Goal: Information Seeking & Learning: Learn about a topic

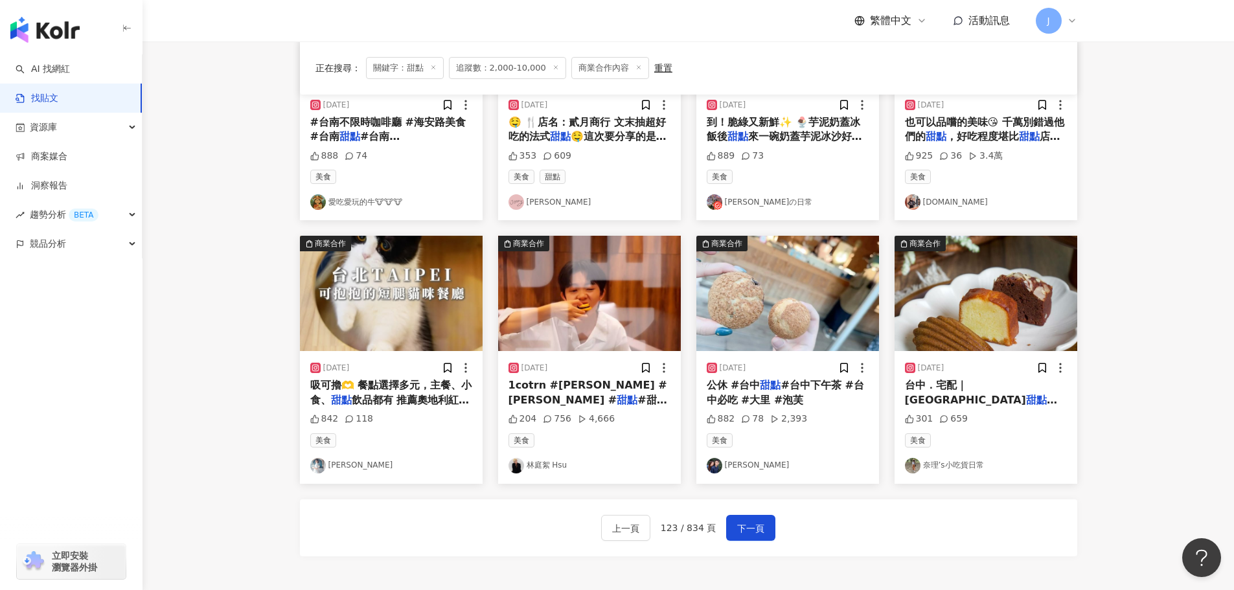
scroll to position [527, 0]
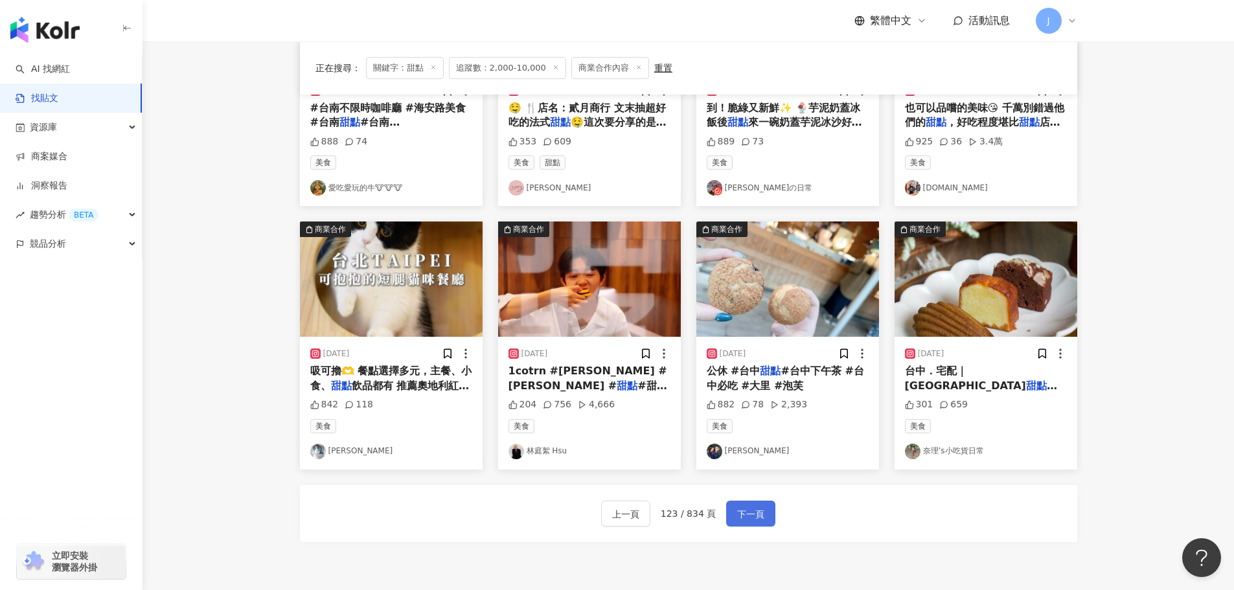
click at [750, 513] on span "下一頁" at bounding box center [750, 515] width 27 height 16
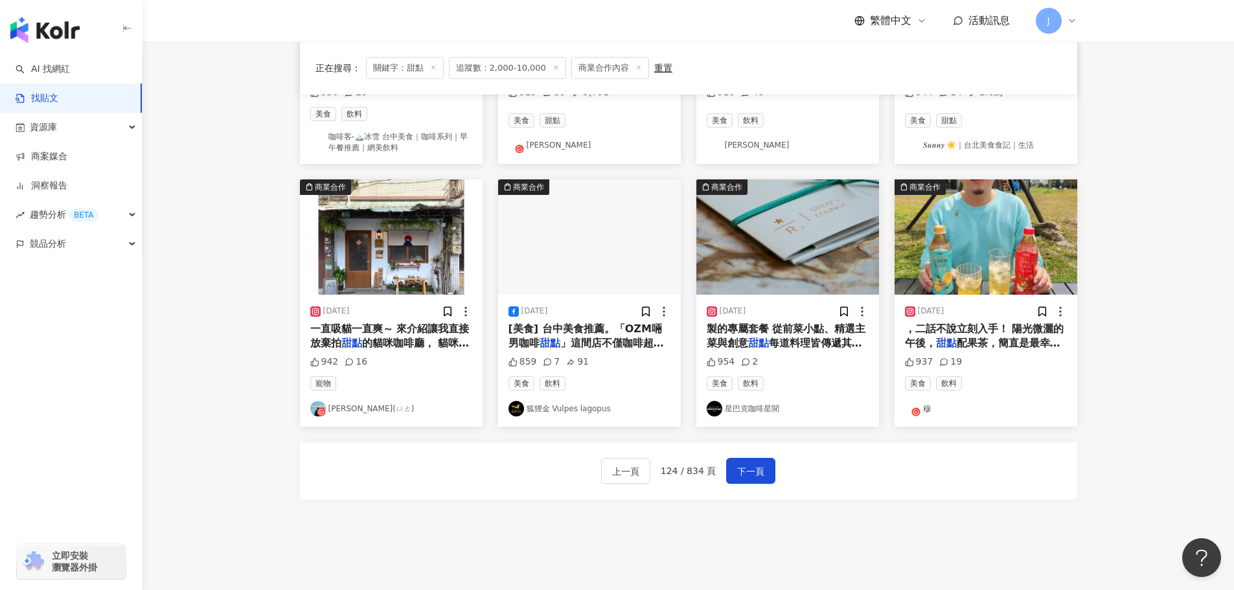
scroll to position [583, 0]
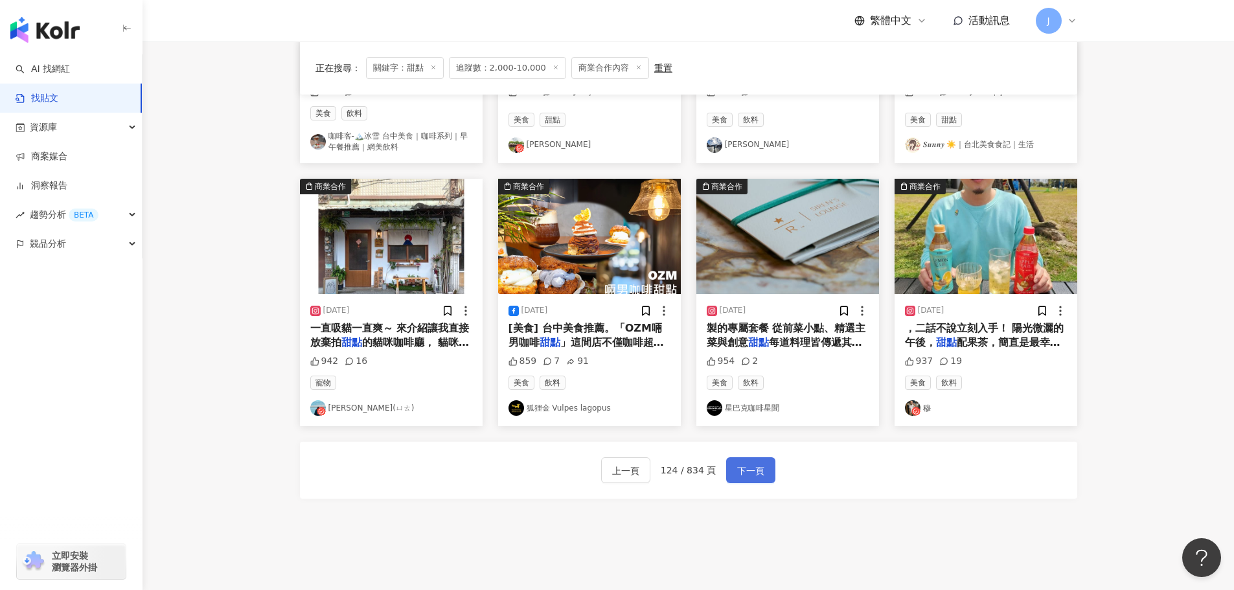
click at [743, 469] on span "下一頁" at bounding box center [750, 471] width 27 height 16
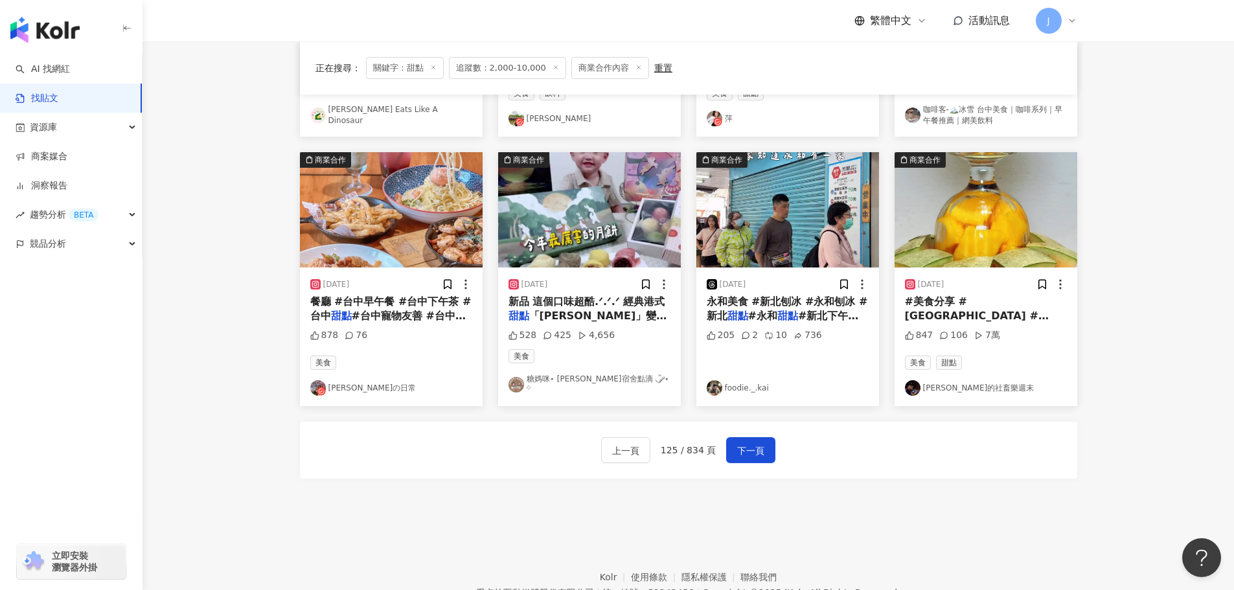
scroll to position [662, 0]
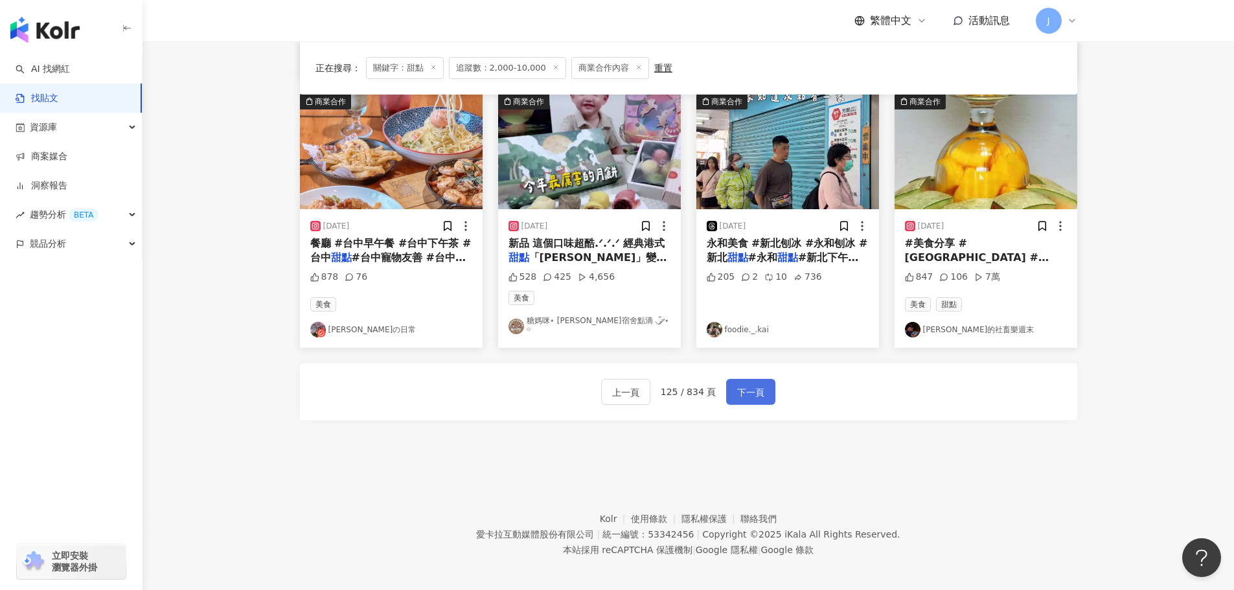
click at [759, 393] on span "下一頁" at bounding box center [750, 393] width 27 height 16
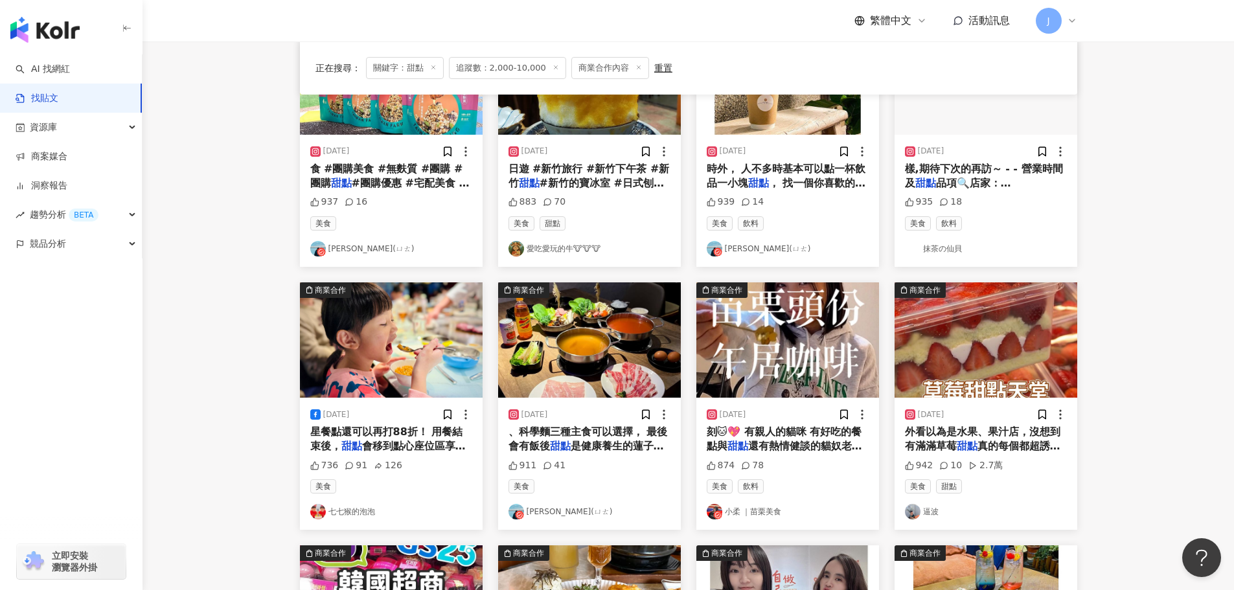
scroll to position [561, 0]
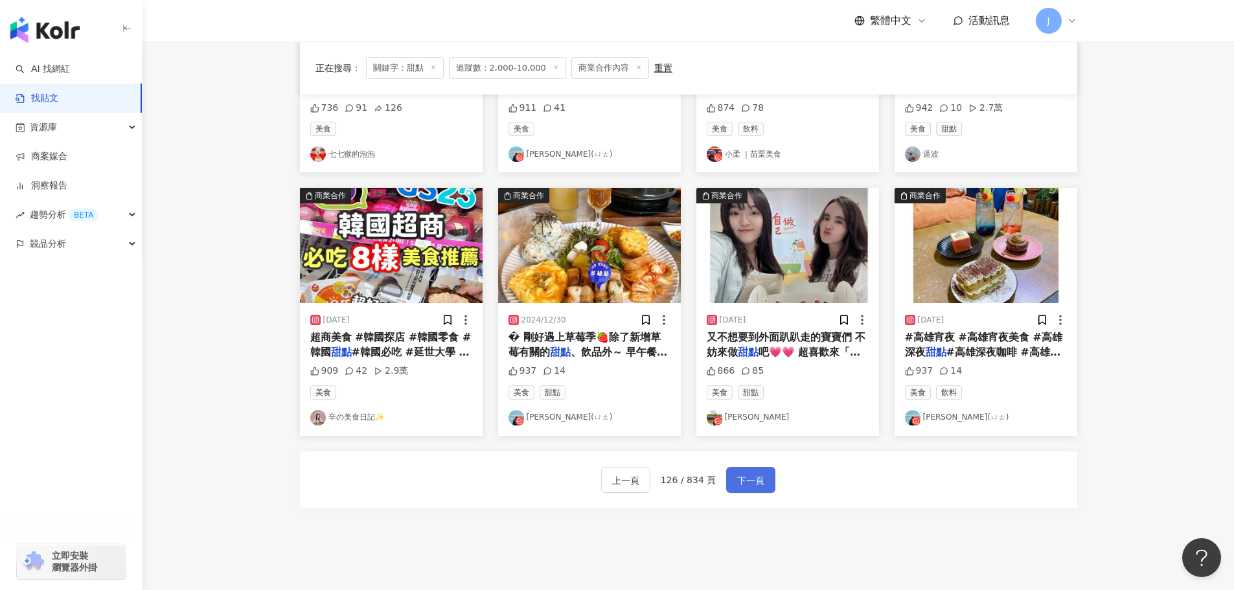
click at [737, 473] on span "下一頁" at bounding box center [750, 481] width 27 height 16
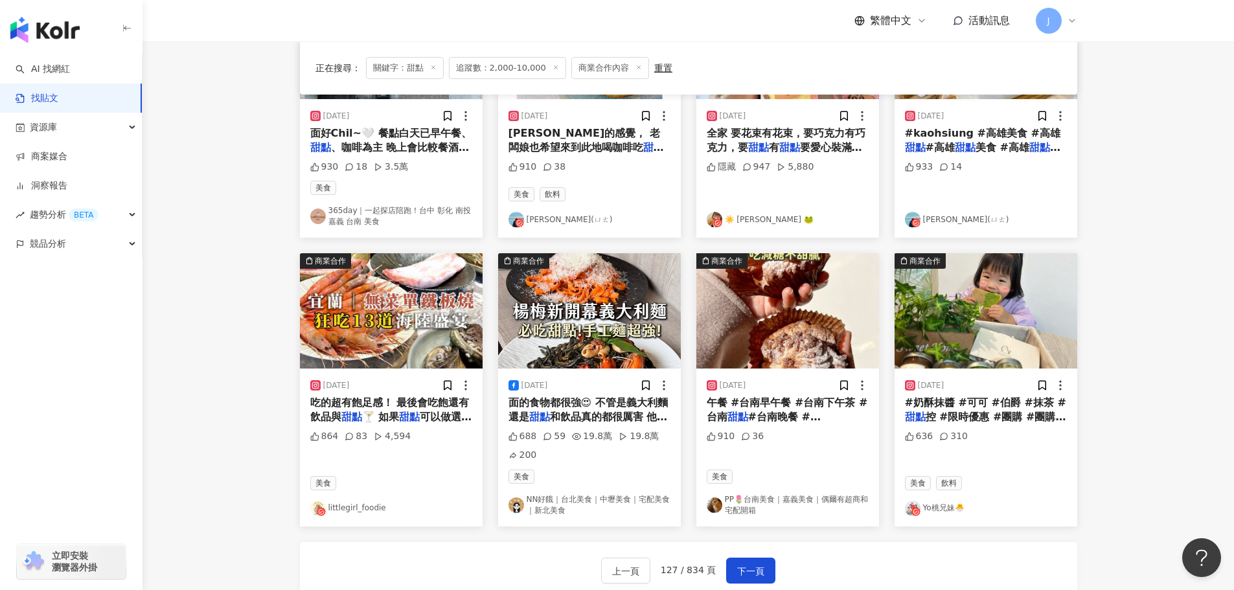
scroll to position [572, 0]
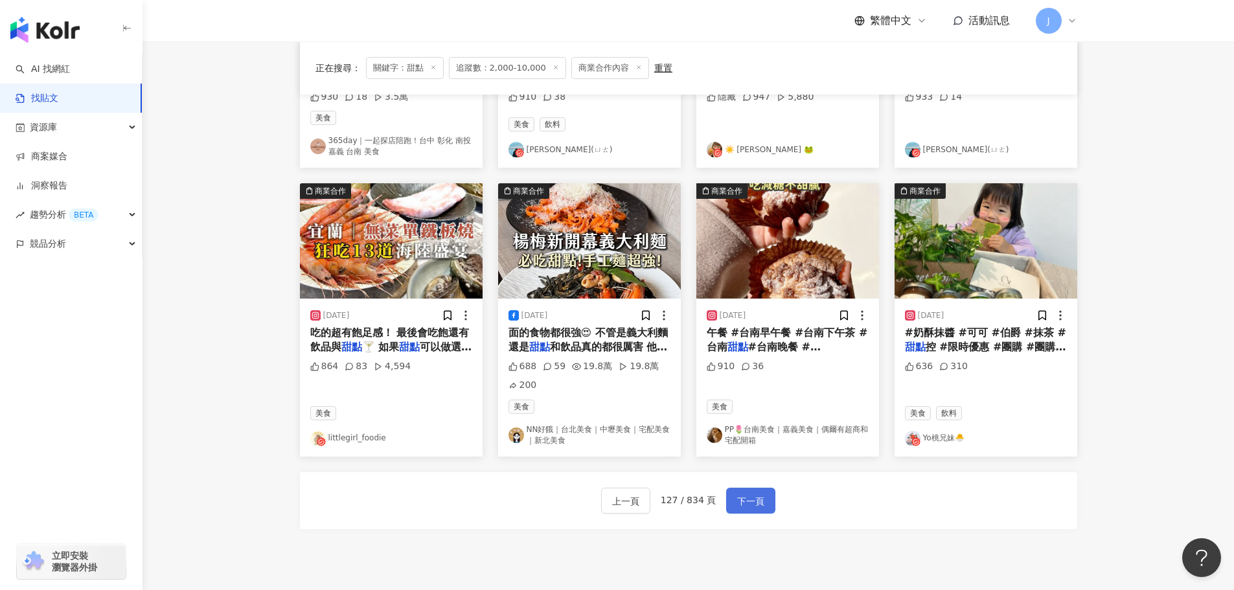
click at [737, 499] on span "下一頁" at bounding box center [750, 502] width 27 height 16
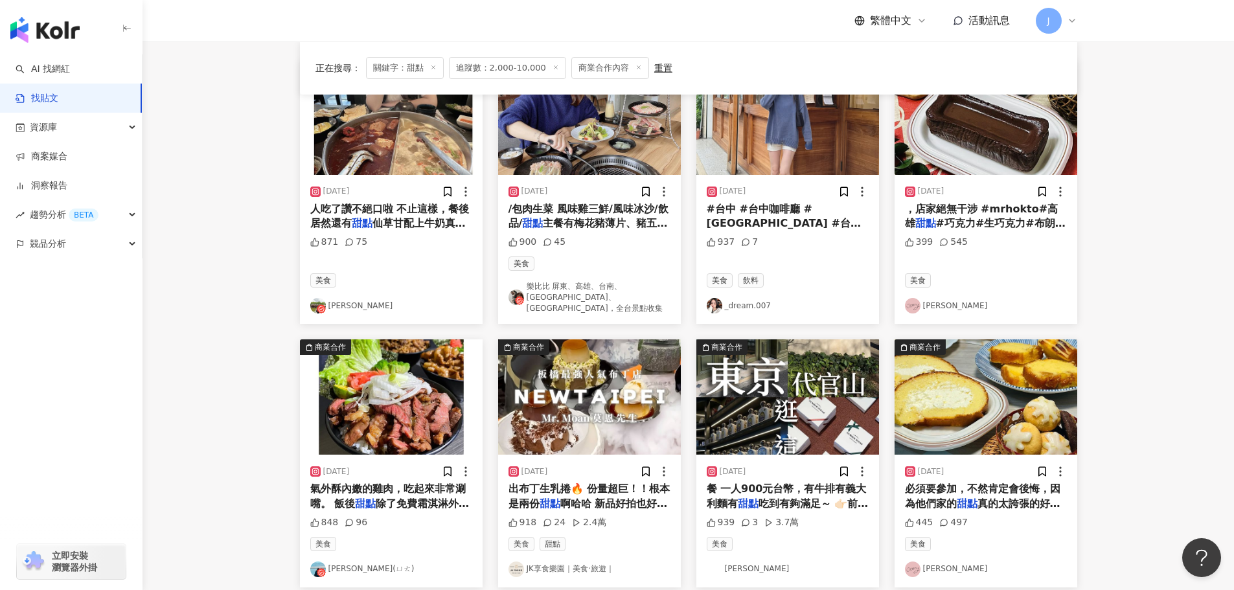
scroll to position [157, 0]
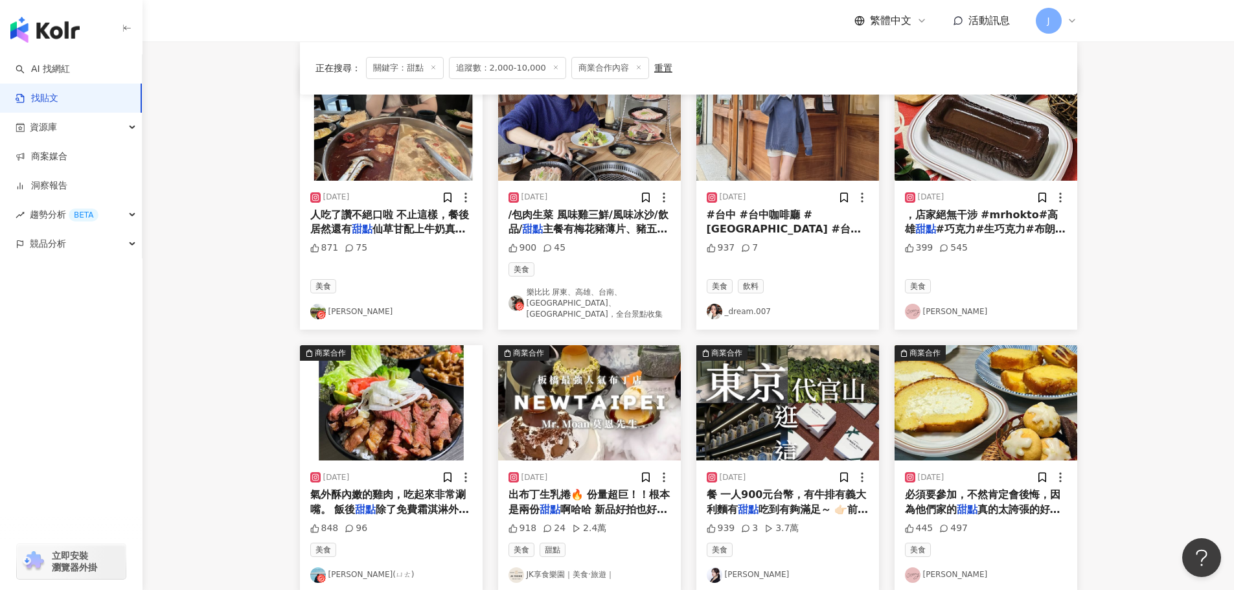
click at [556, 489] on span "出布丁生乳捲🔥 份量超巨！！根本是兩份" at bounding box center [590, 502] width 162 height 27
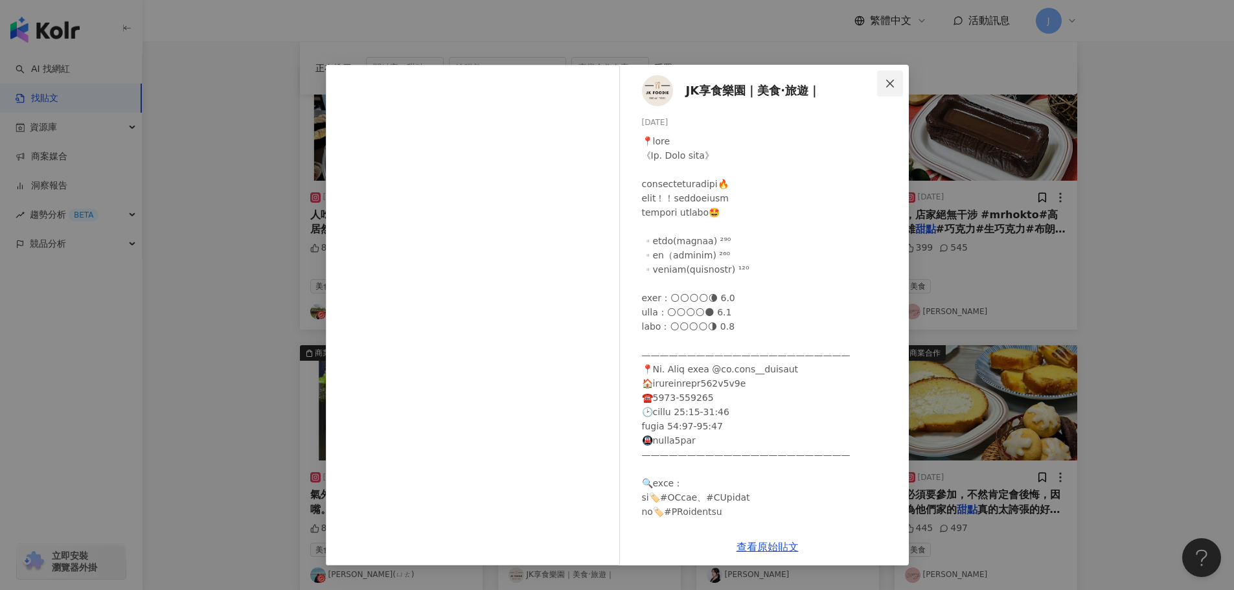
click at [889, 86] on icon "close" at bounding box center [890, 83] width 10 height 10
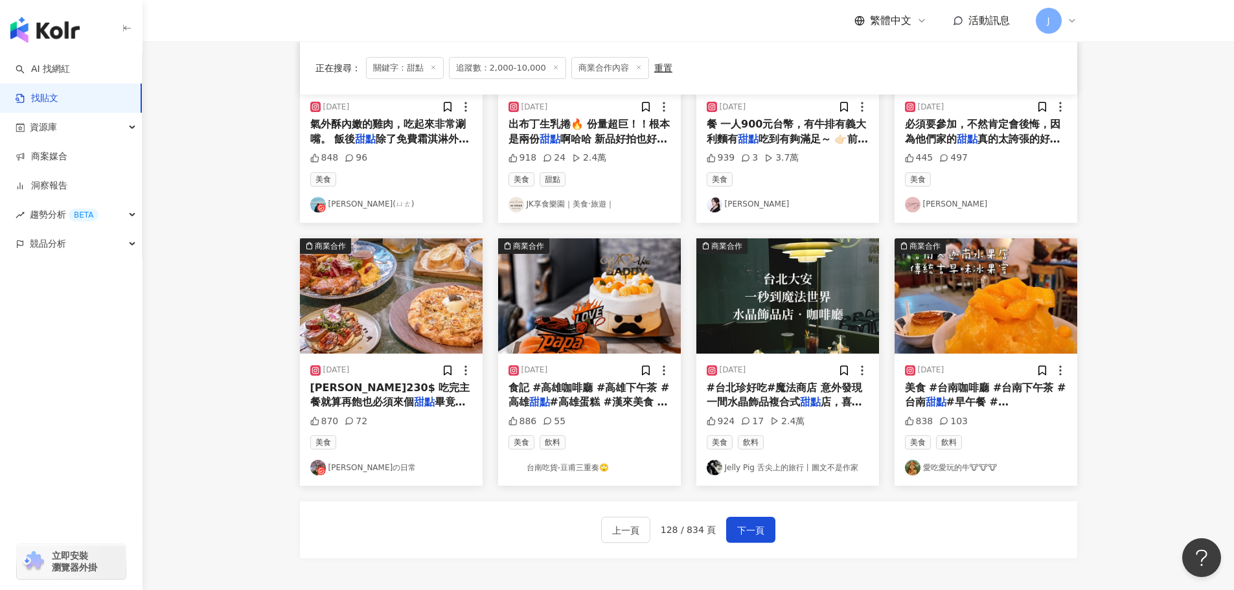
scroll to position [544, 0]
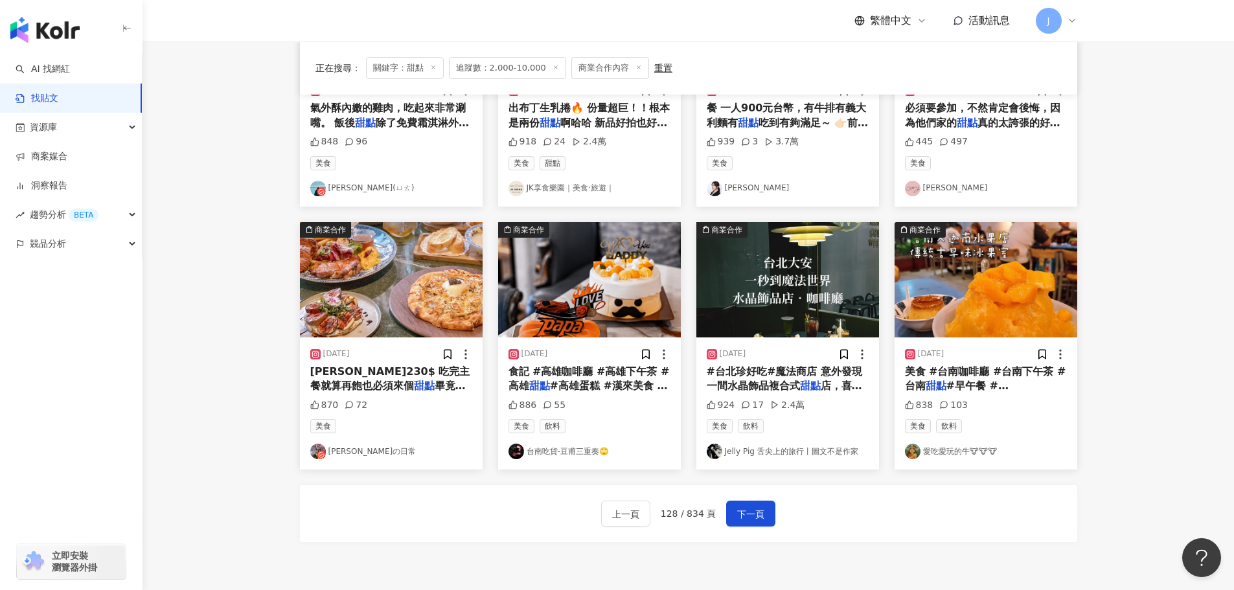
click at [745, 371] on span "#台北珍好吃#魔法商店 意外發現一間水晶飾品複合式" at bounding box center [785, 378] width 156 height 27
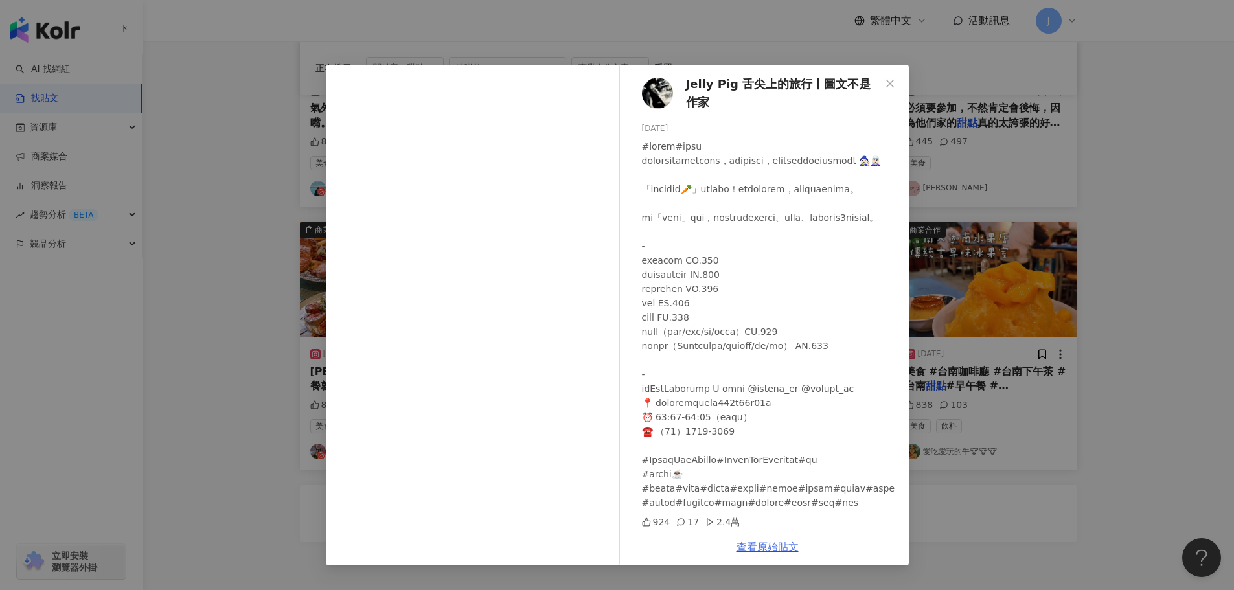
drag, startPoint x: 614, startPoint y: 266, endPoint x: 770, endPoint y: 548, distance: 321.9
click at [770, 548] on link "查看原始貼文" at bounding box center [768, 547] width 62 height 12
click at [888, 84] on icon "close" at bounding box center [890, 83] width 10 height 10
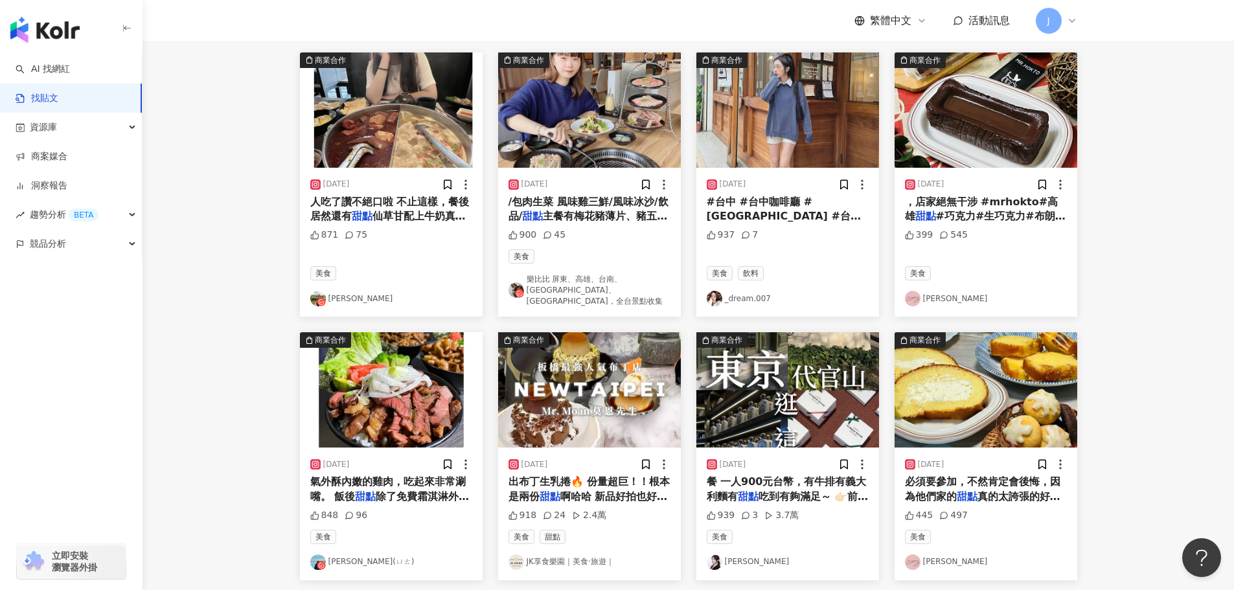
scroll to position [0, 0]
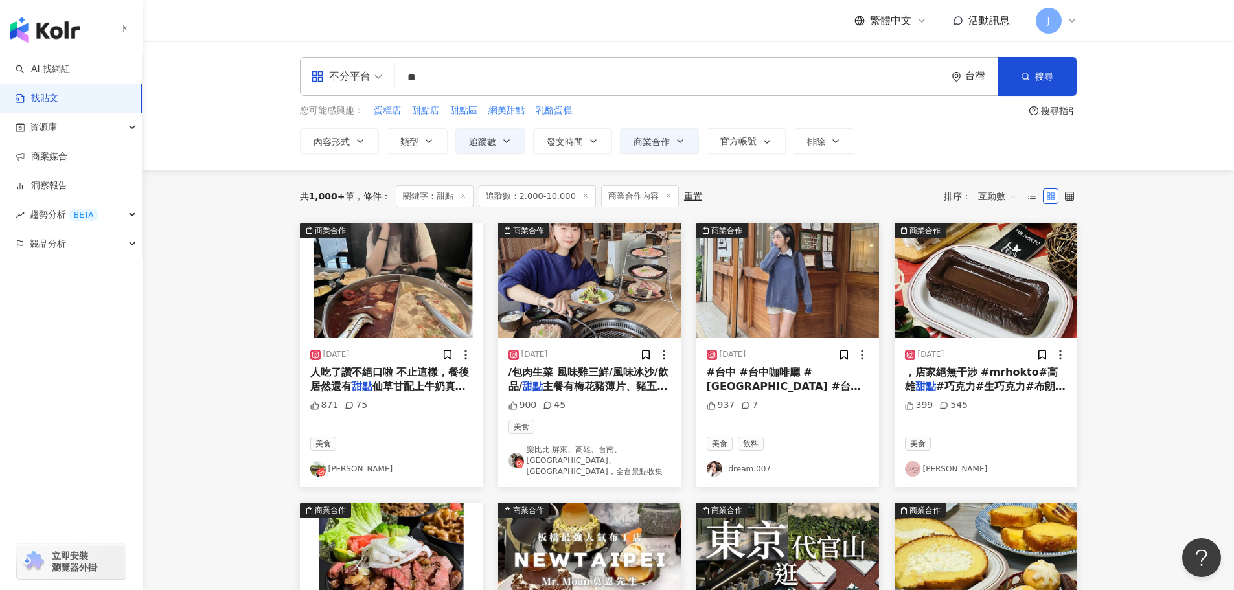
click at [409, 80] on input "**" at bounding box center [670, 78] width 540 height 28
type input "****"
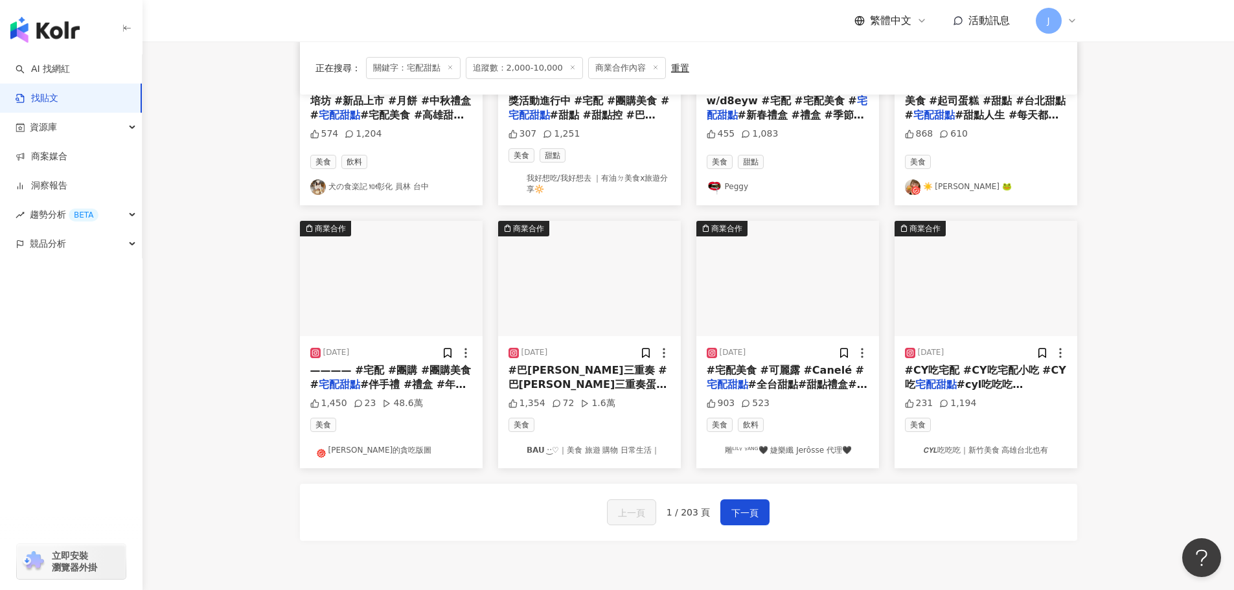
scroll to position [625, 0]
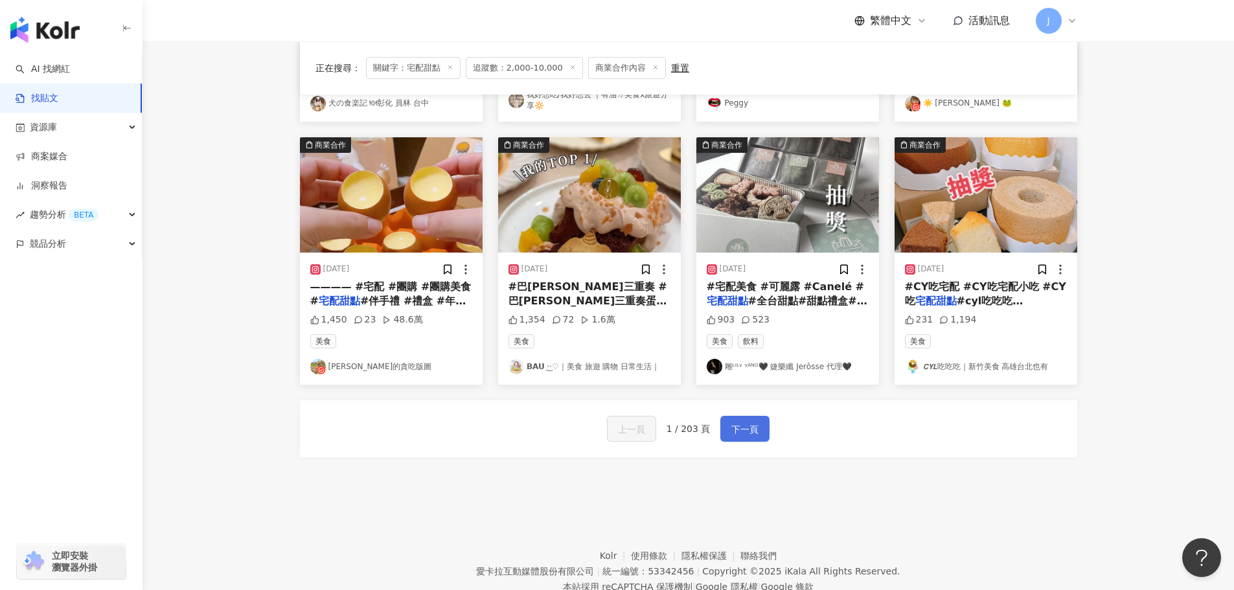
click at [746, 423] on span "下一頁" at bounding box center [745, 430] width 27 height 16
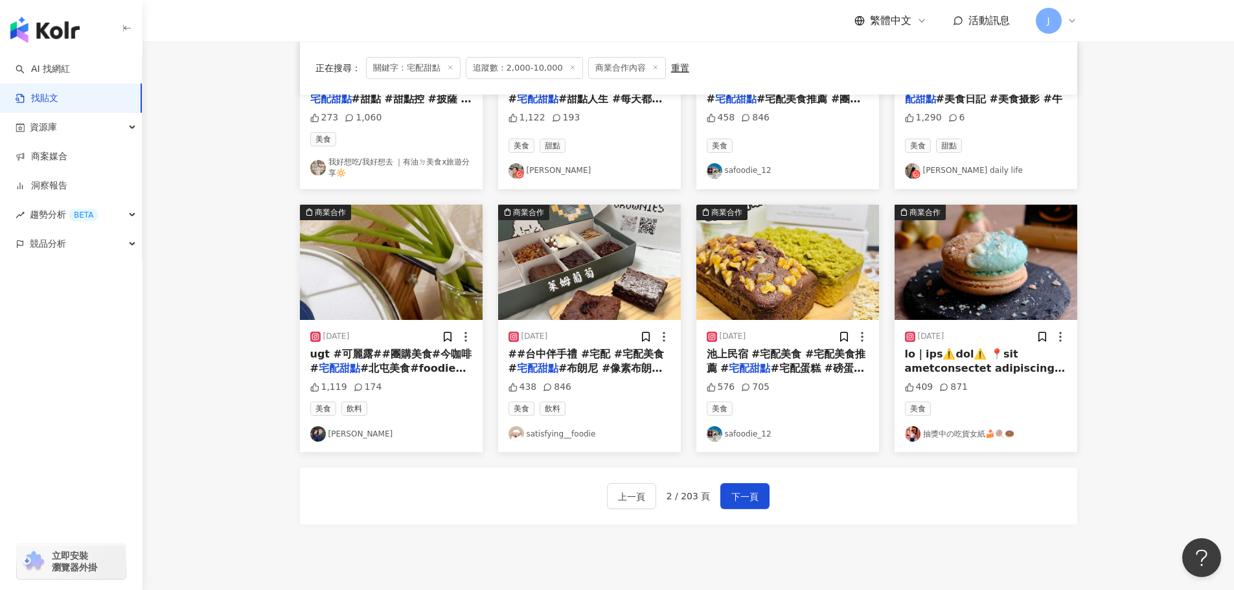
scroll to position [568, 0]
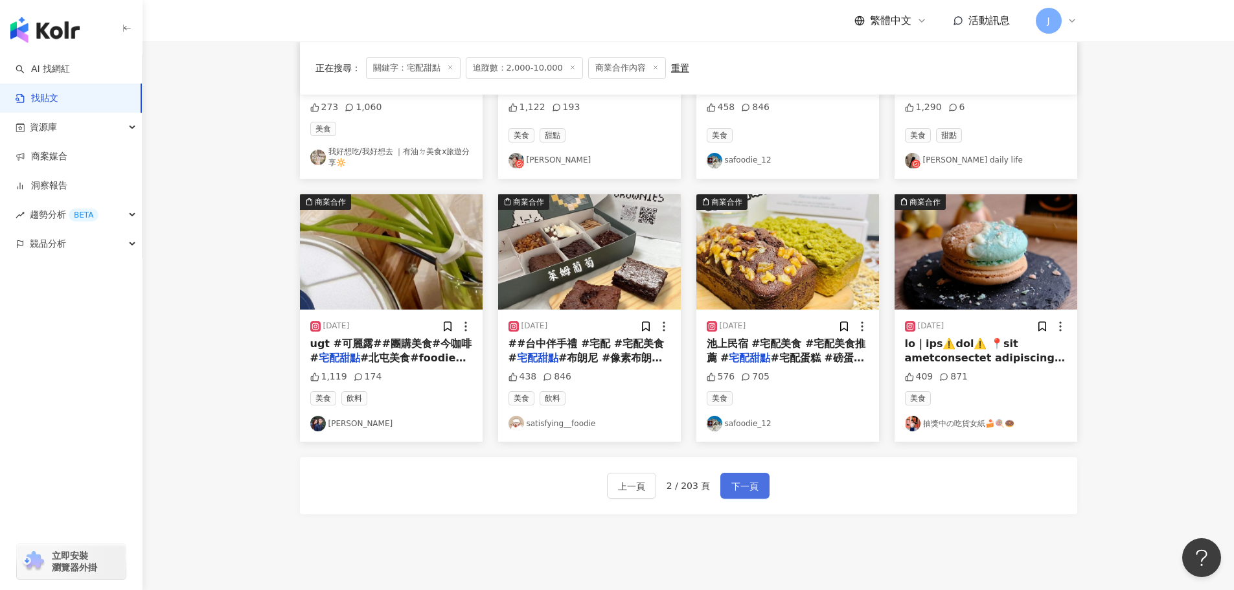
click at [740, 486] on span "下一頁" at bounding box center [745, 487] width 27 height 16
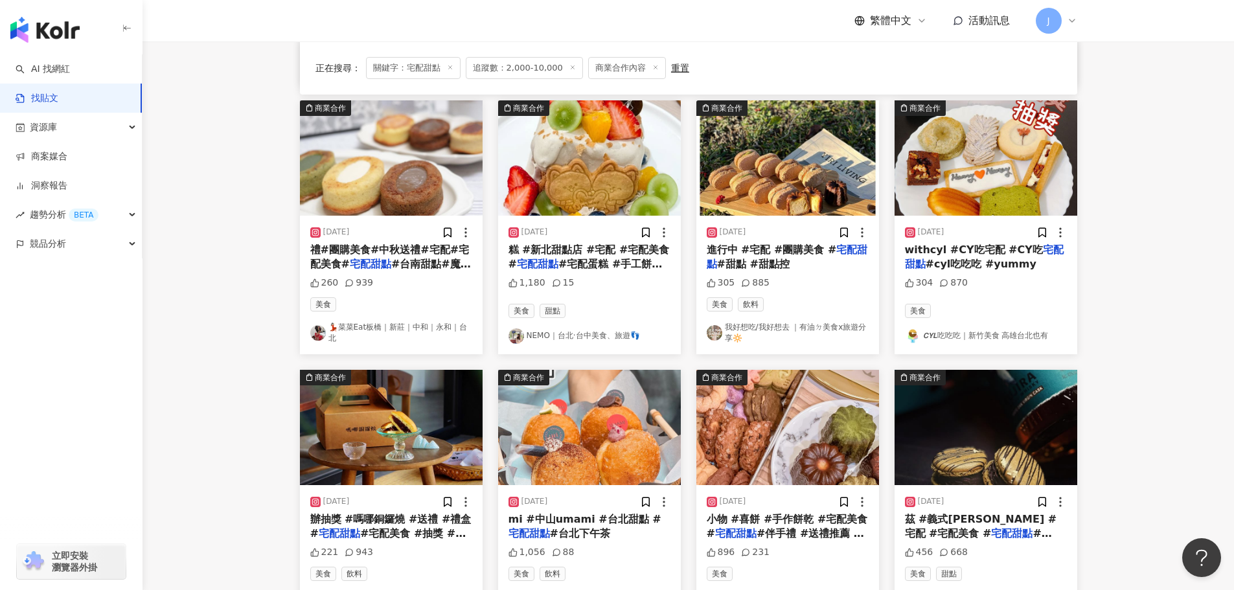
scroll to position [491, 0]
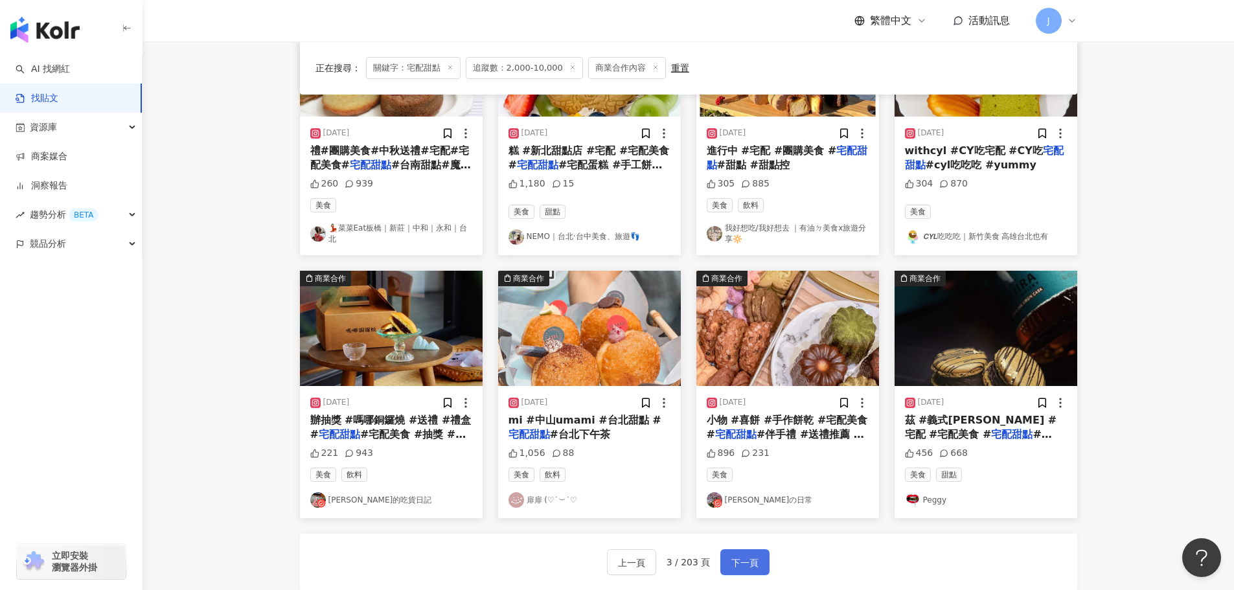
click at [739, 568] on span "下一頁" at bounding box center [745, 563] width 27 height 16
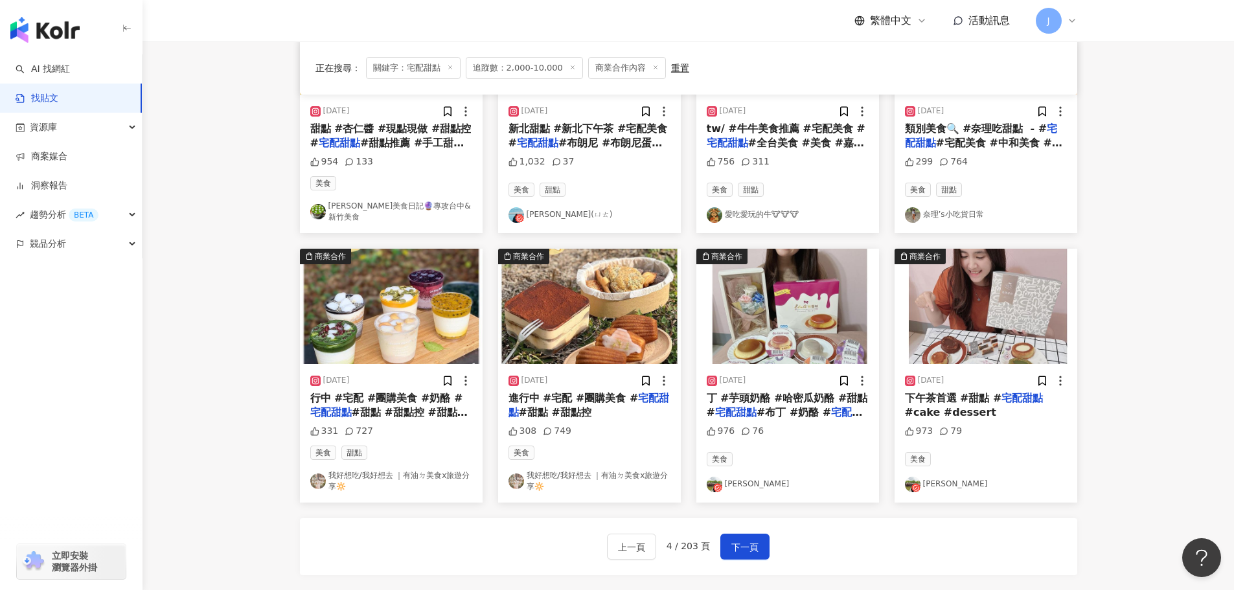
scroll to position [515, 0]
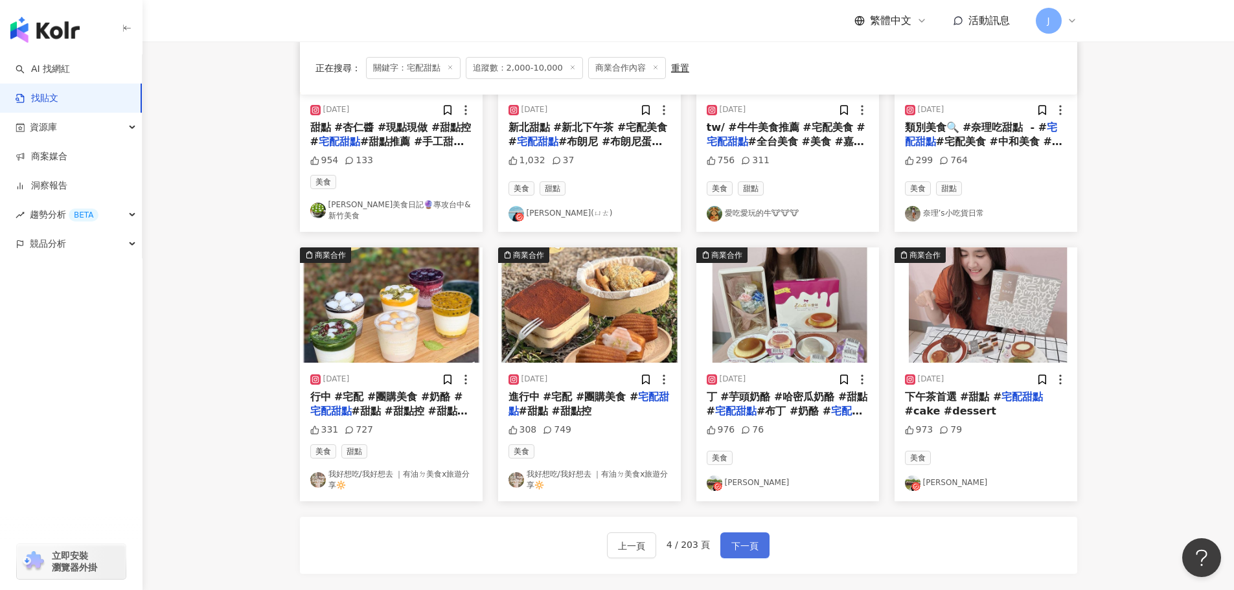
click at [747, 548] on button "下一頁" at bounding box center [745, 546] width 49 height 26
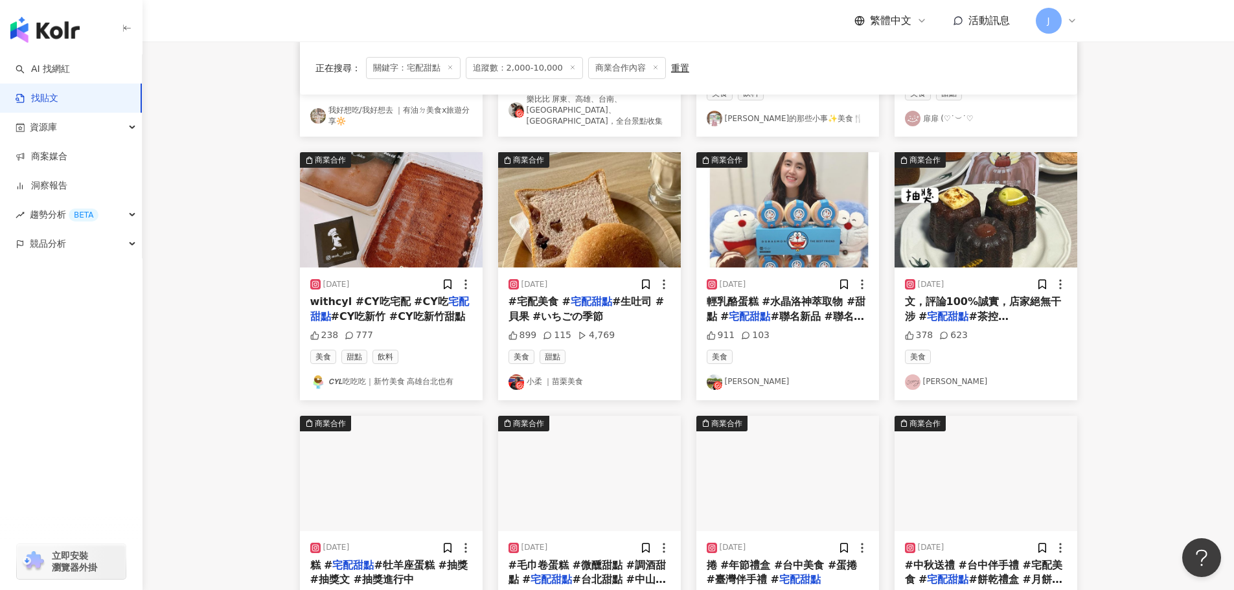
scroll to position [504, 0]
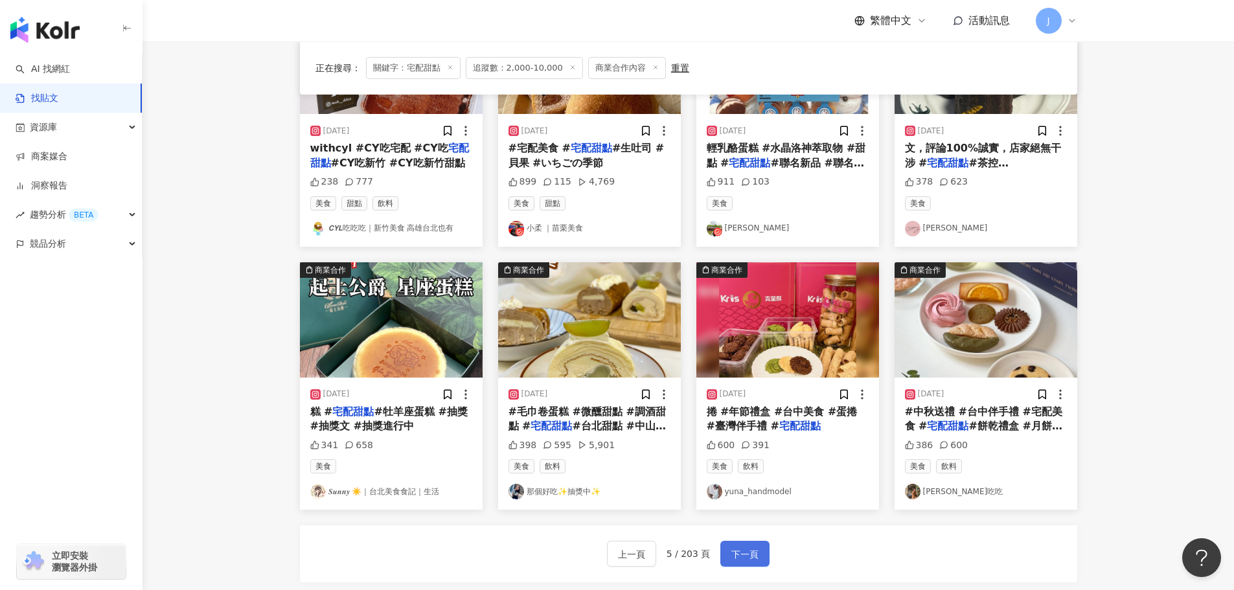
click at [741, 547] on span "下一頁" at bounding box center [745, 555] width 27 height 16
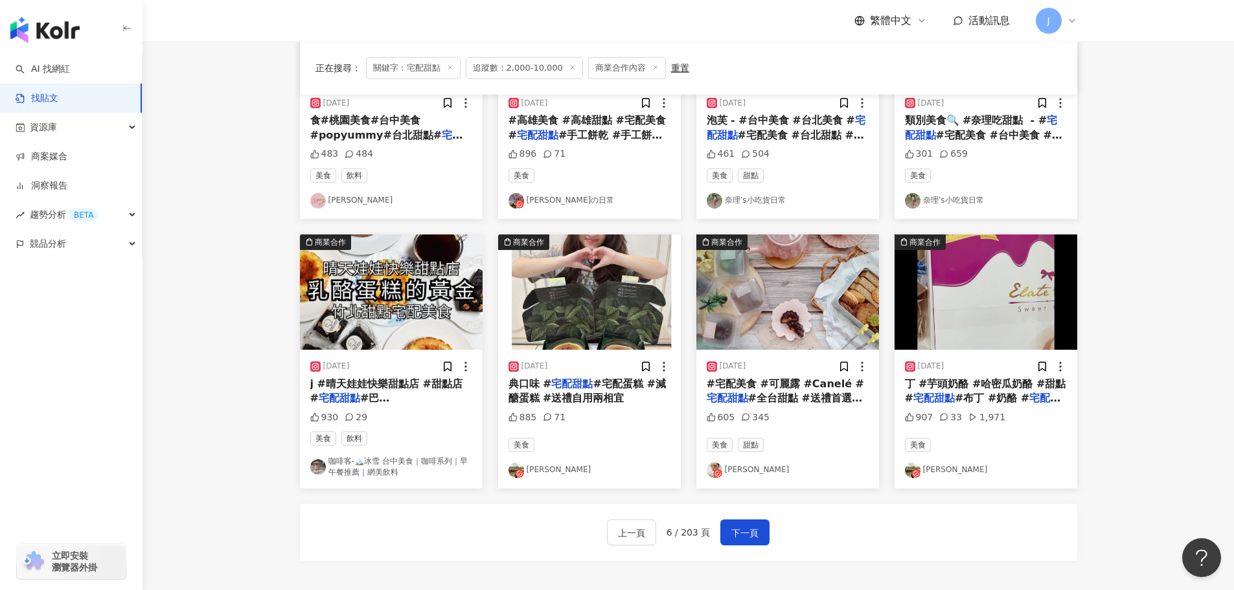
scroll to position [535, 0]
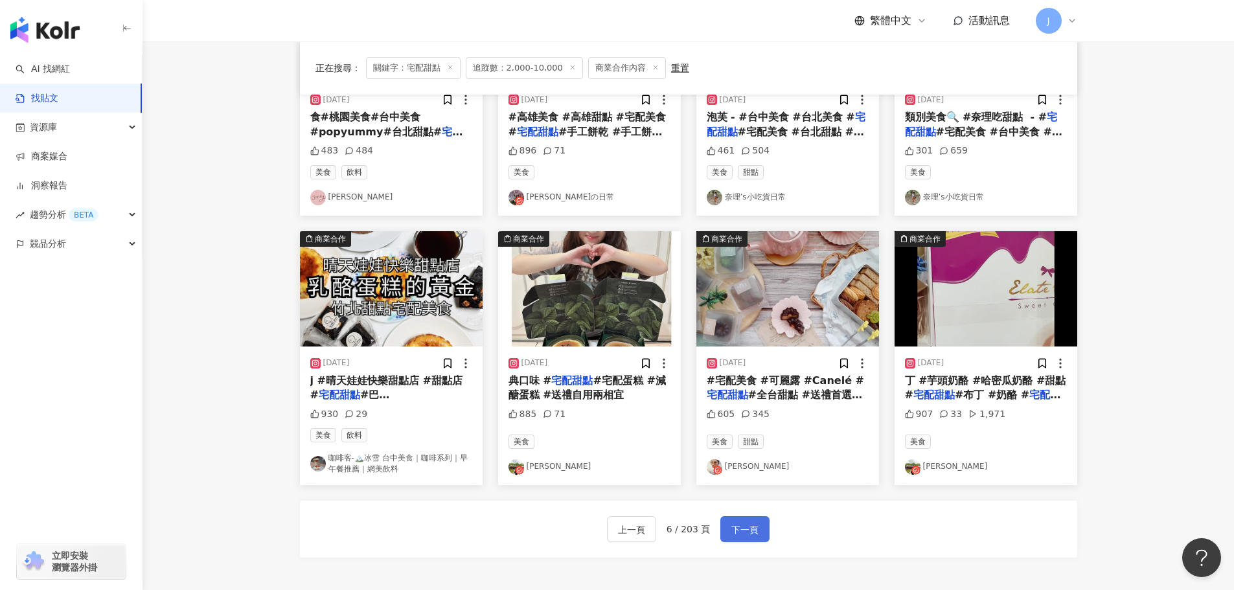
click at [732, 522] on span "下一頁" at bounding box center [745, 530] width 27 height 16
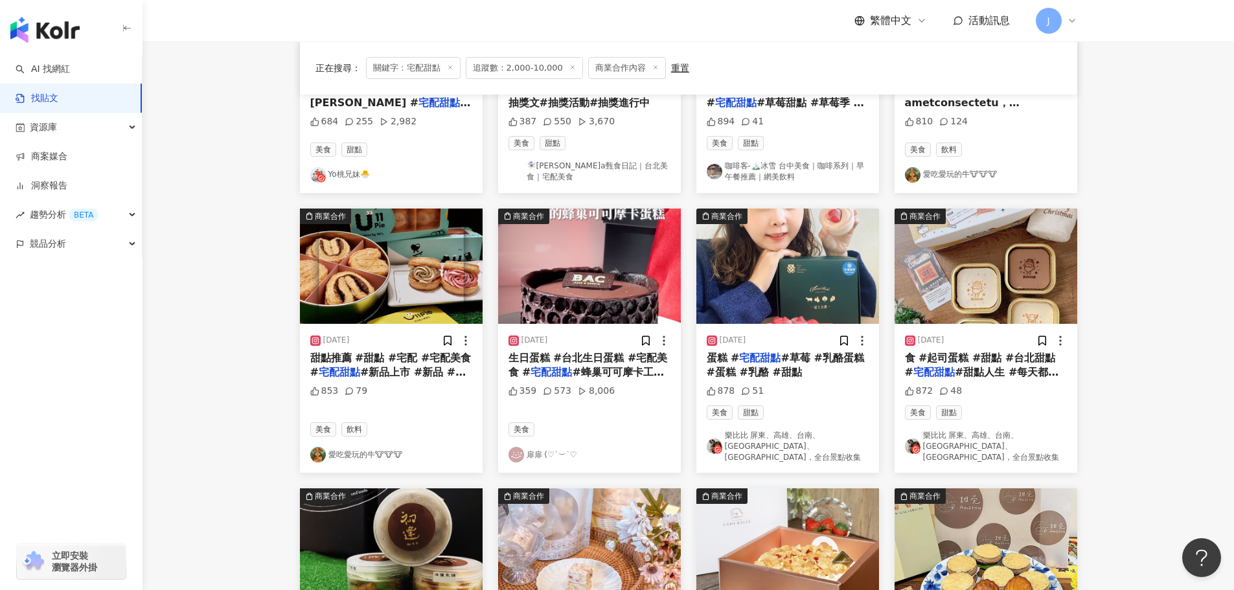
scroll to position [265, 0]
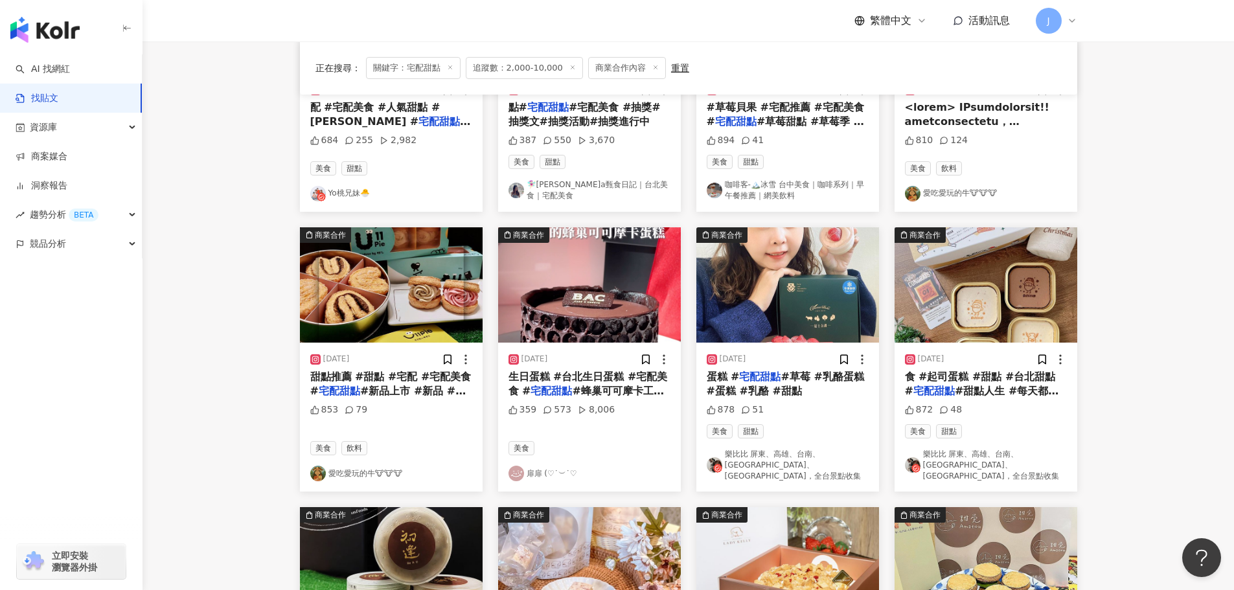
click at [739, 374] on mark "宅配甜點" at bounding box center [759, 377] width 41 height 12
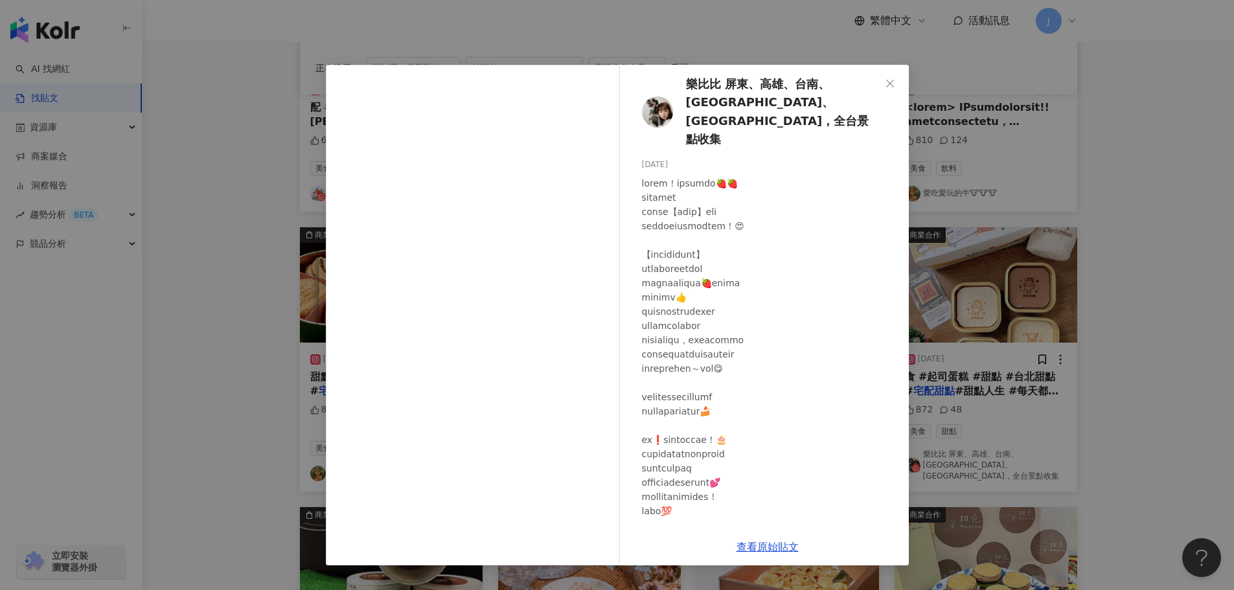
click at [889, 87] on icon "close" at bounding box center [890, 83] width 10 height 10
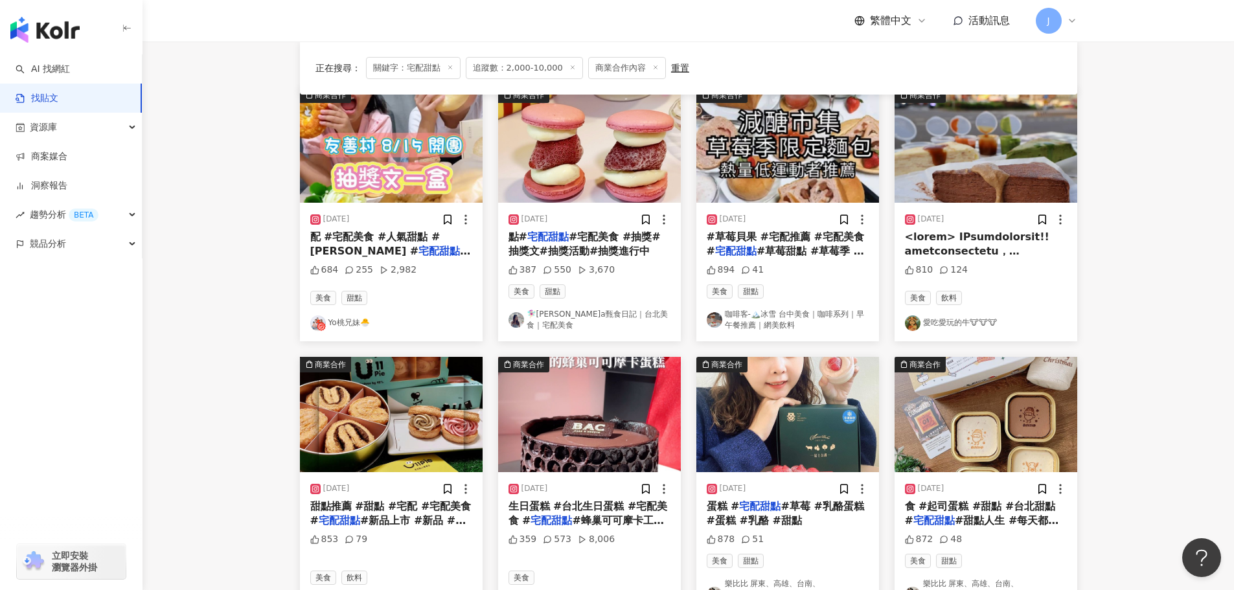
scroll to position [310, 0]
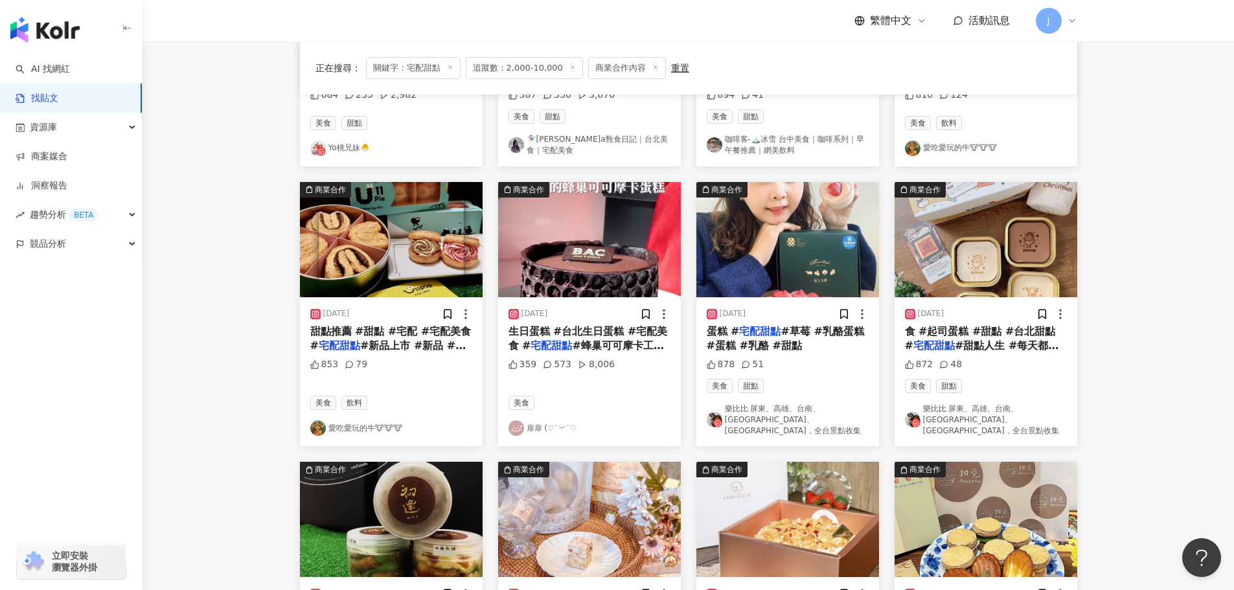
click at [379, 343] on span "#新品上市 #新品 #台中甜點" at bounding box center [388, 353] width 156 height 27
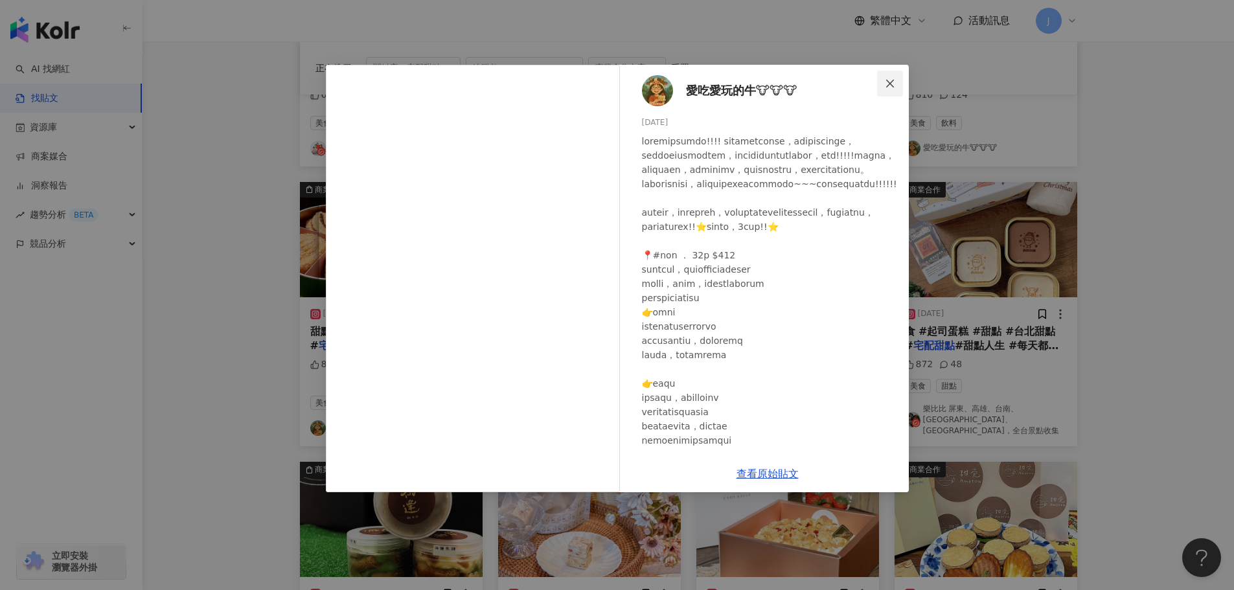
click at [890, 82] on icon "close" at bounding box center [890, 83] width 10 height 10
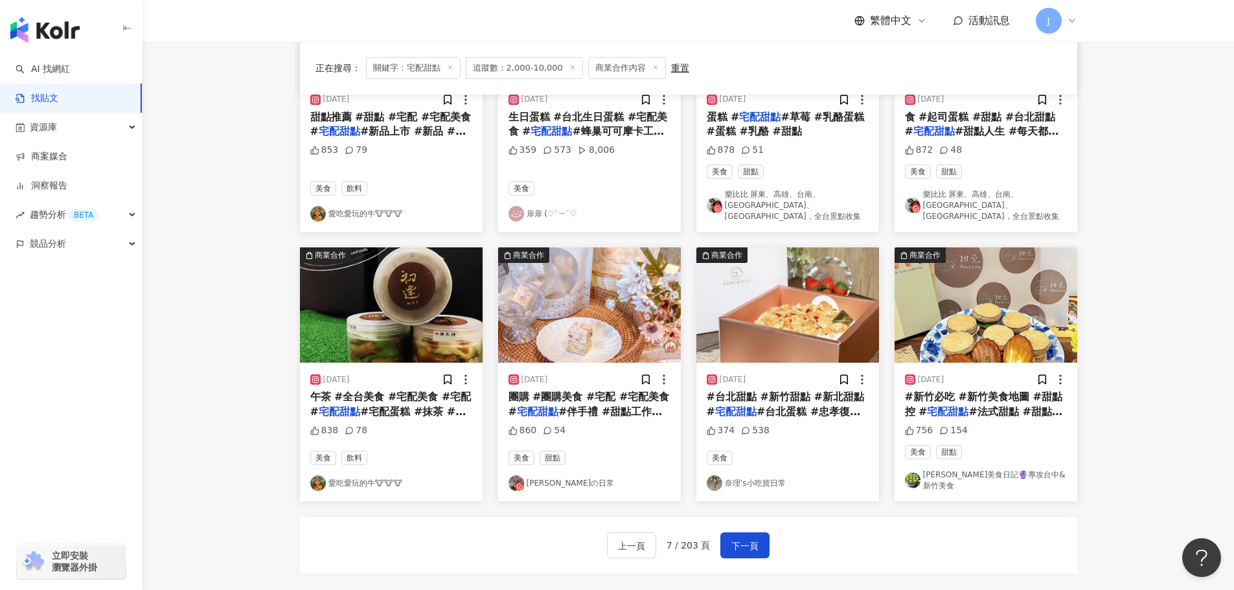
scroll to position [584, 0]
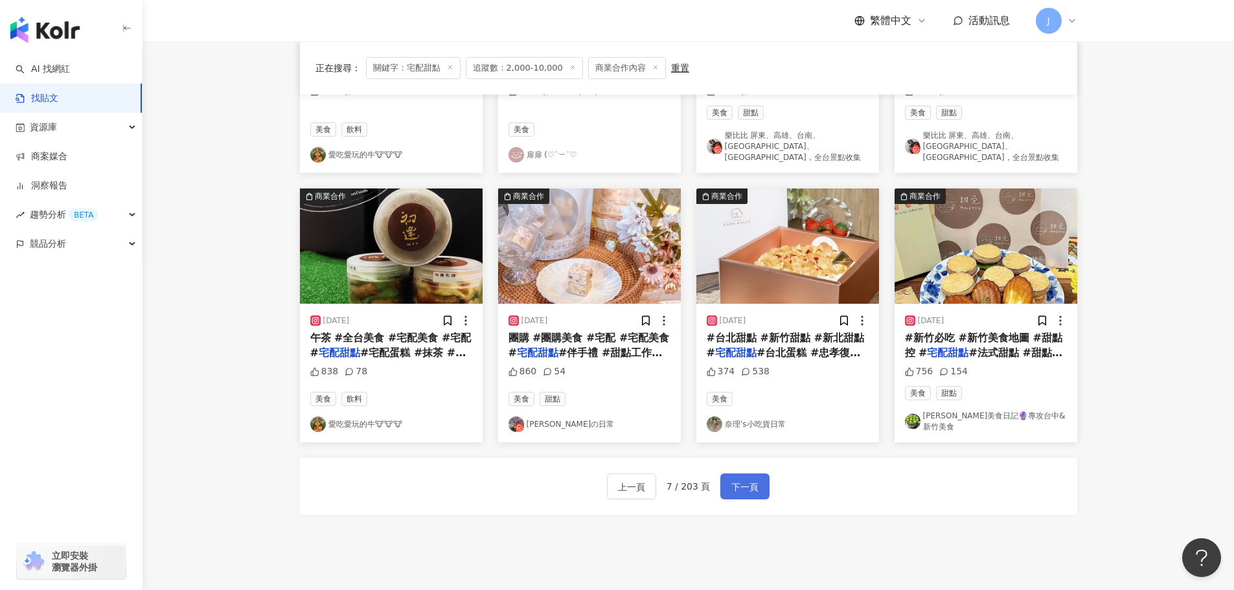
click at [741, 480] on span "下一頁" at bounding box center [745, 488] width 27 height 16
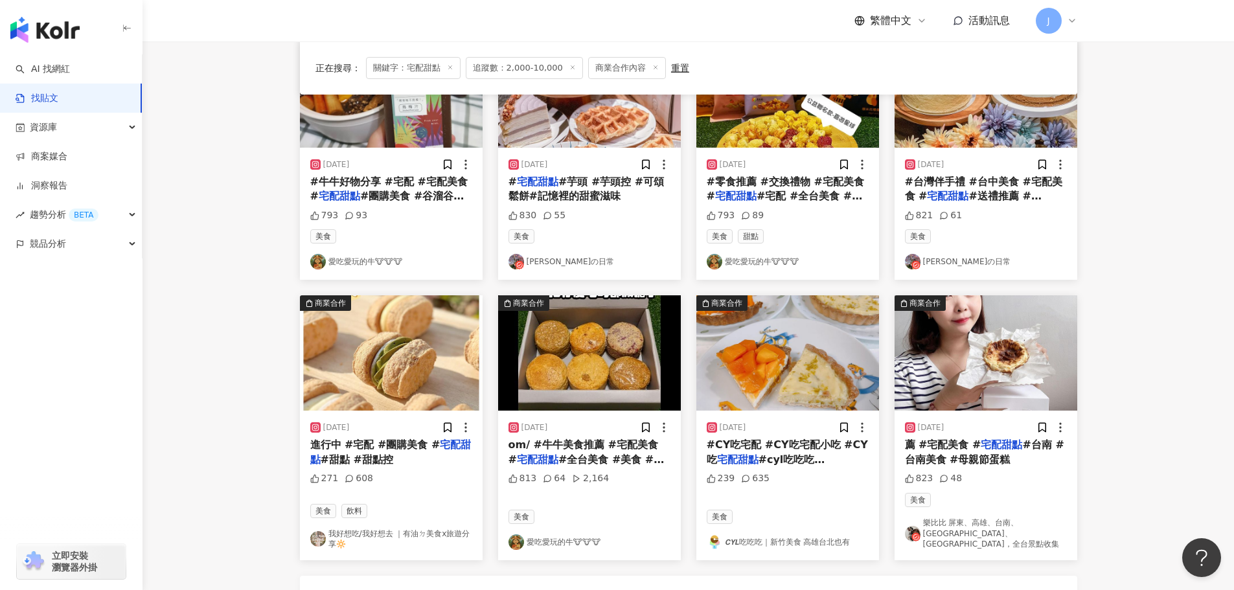
scroll to position [530, 0]
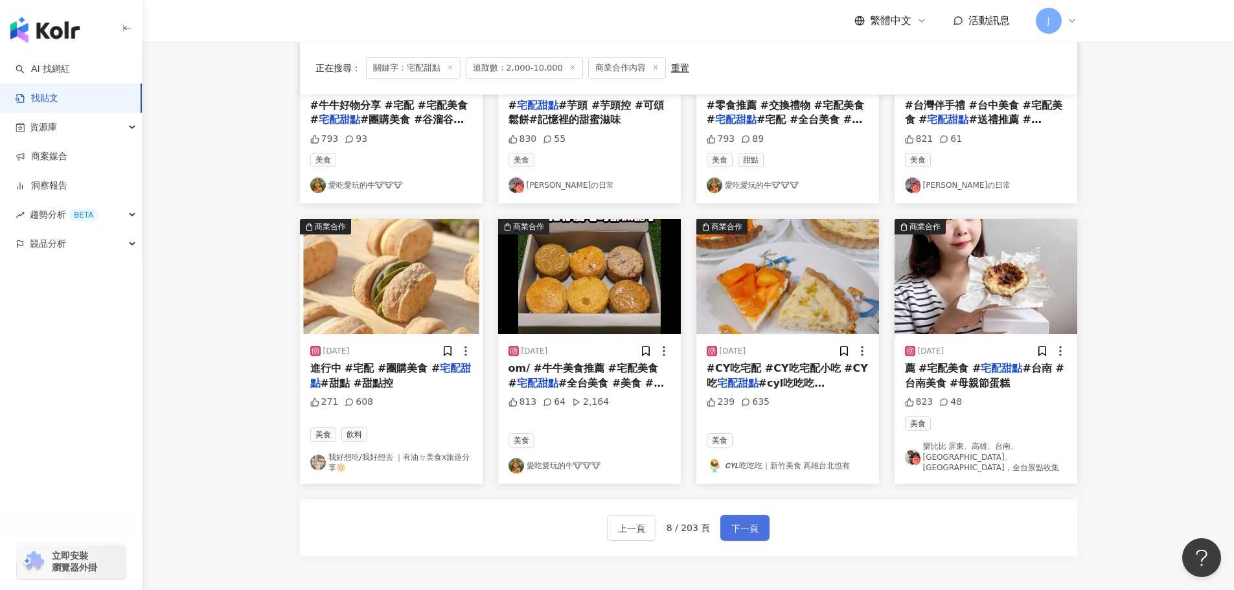
click at [740, 521] on span "下一頁" at bounding box center [745, 529] width 27 height 16
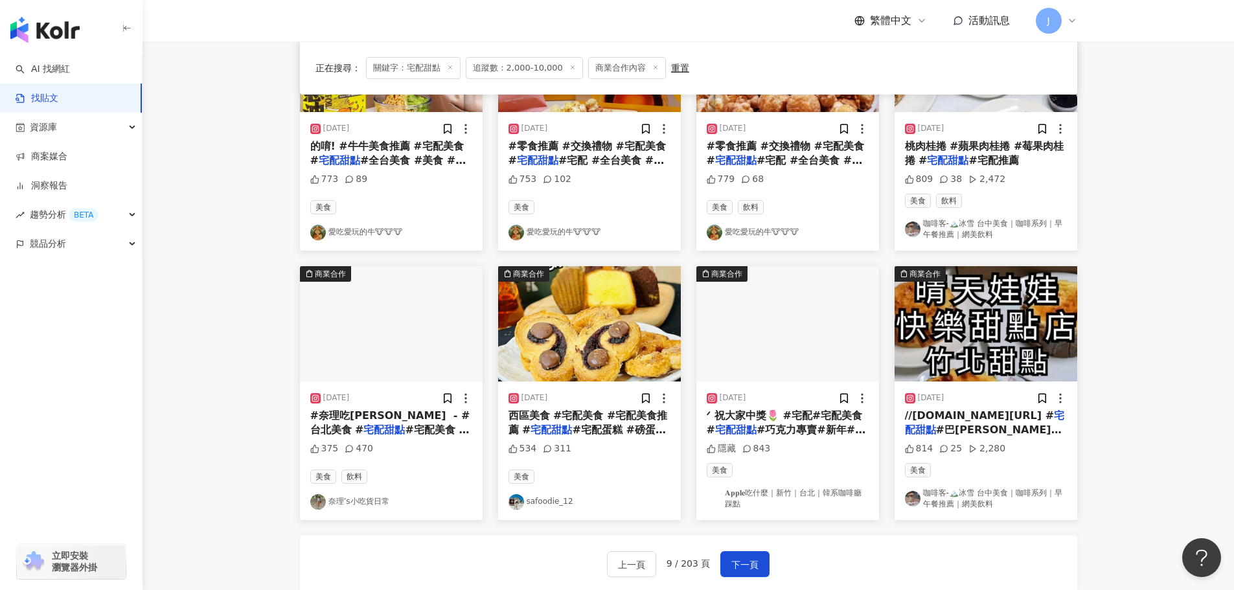
scroll to position [524, 0]
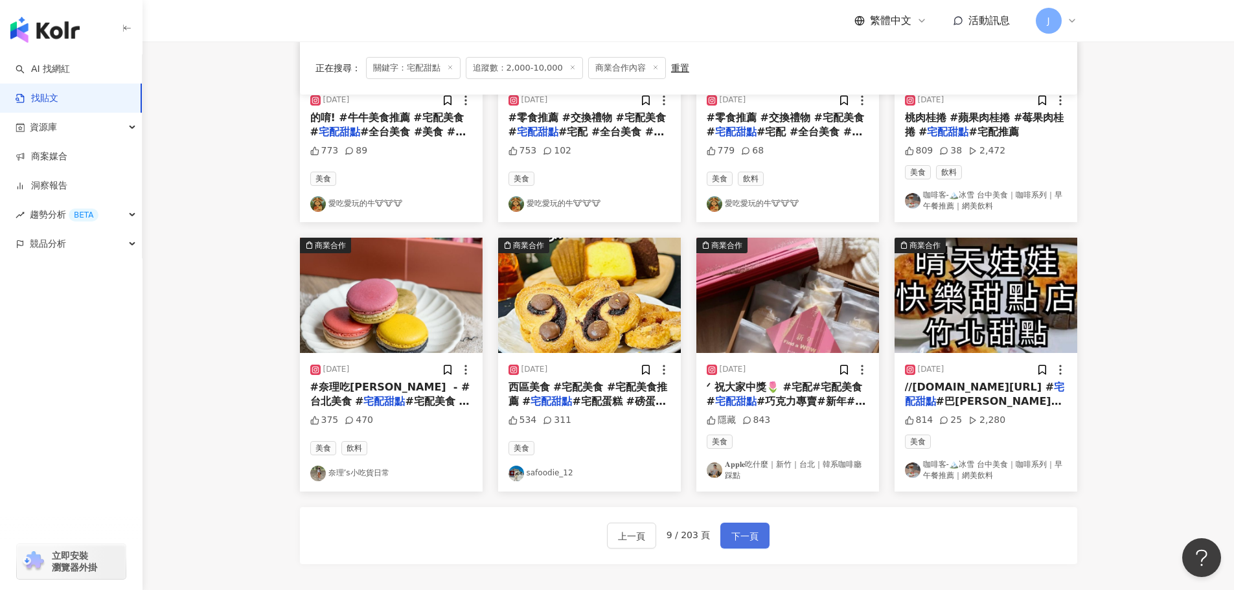
click at [739, 529] on span "下一頁" at bounding box center [745, 537] width 27 height 16
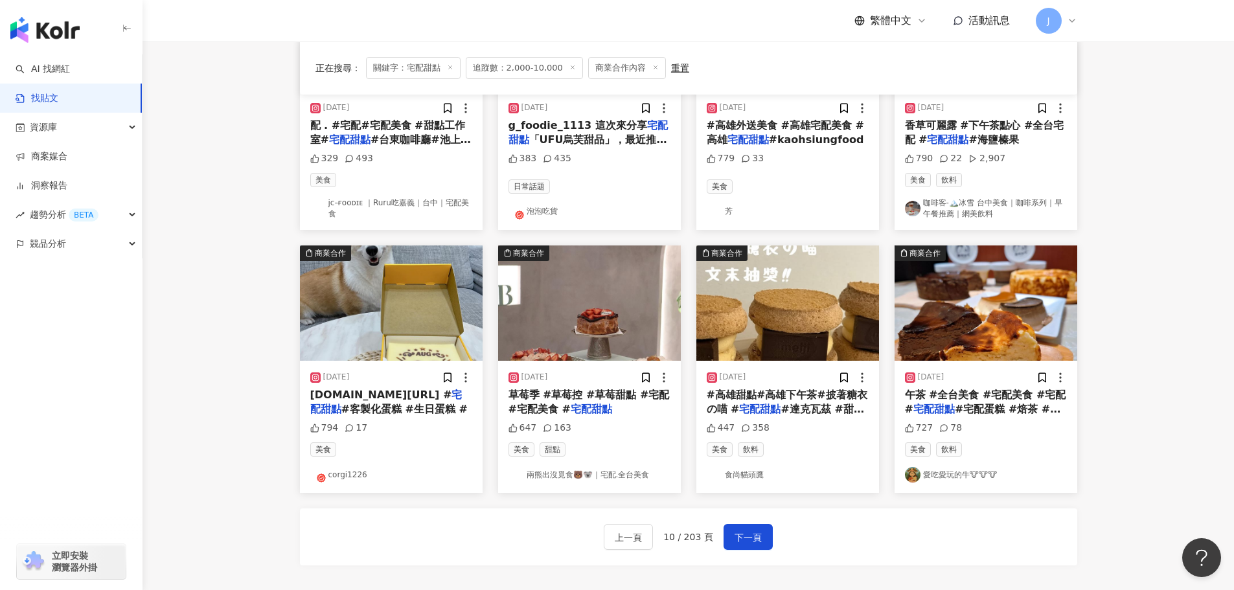
scroll to position [518, 0]
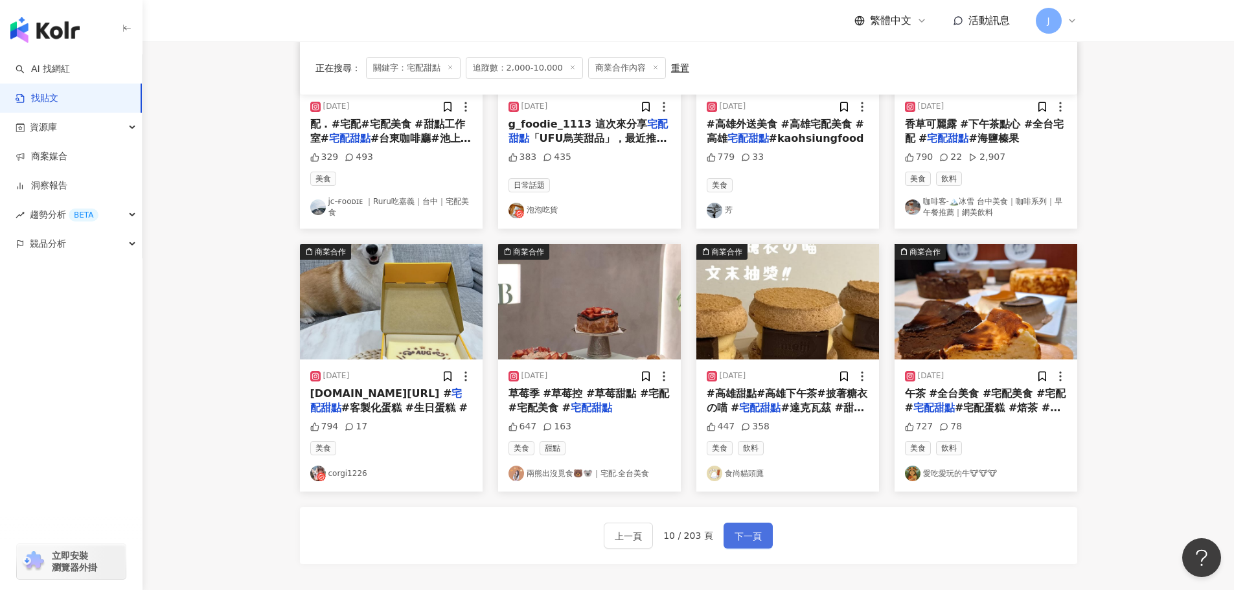
click at [736, 538] on span "下一頁" at bounding box center [748, 537] width 27 height 16
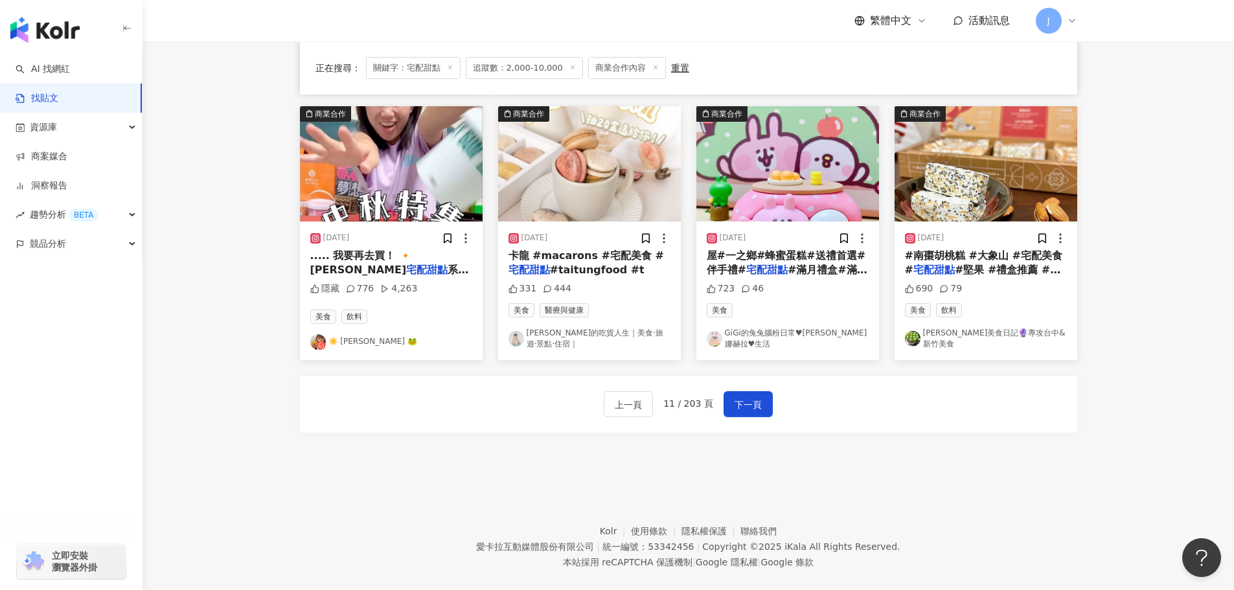
scroll to position [658, 0]
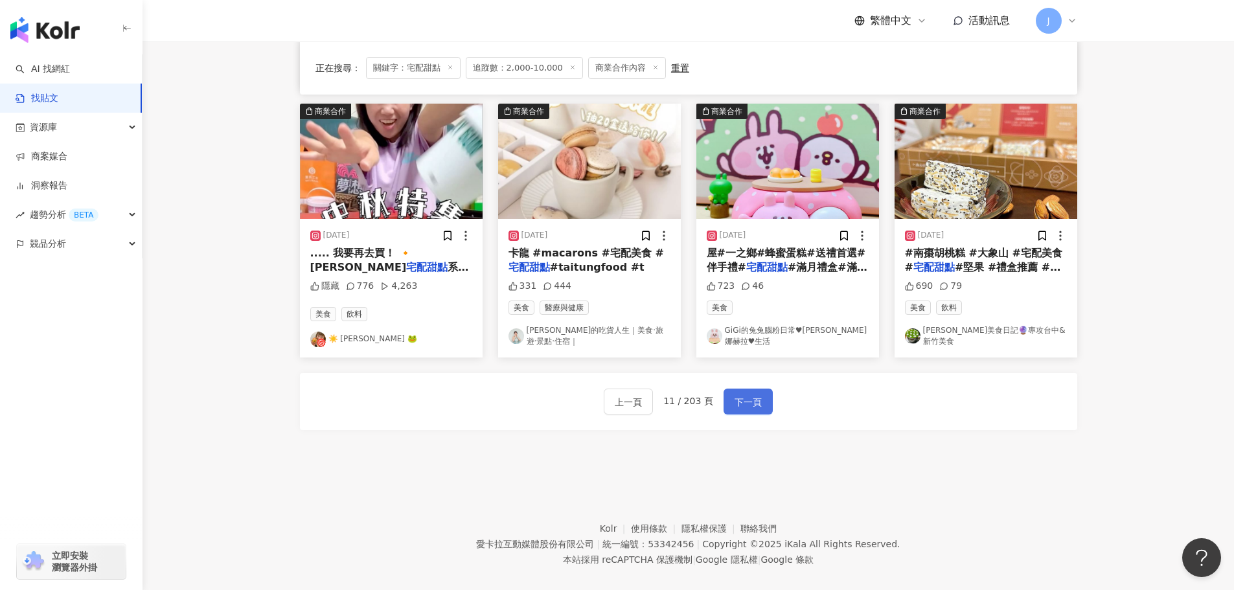
click at [752, 402] on span "下一頁" at bounding box center [748, 403] width 27 height 16
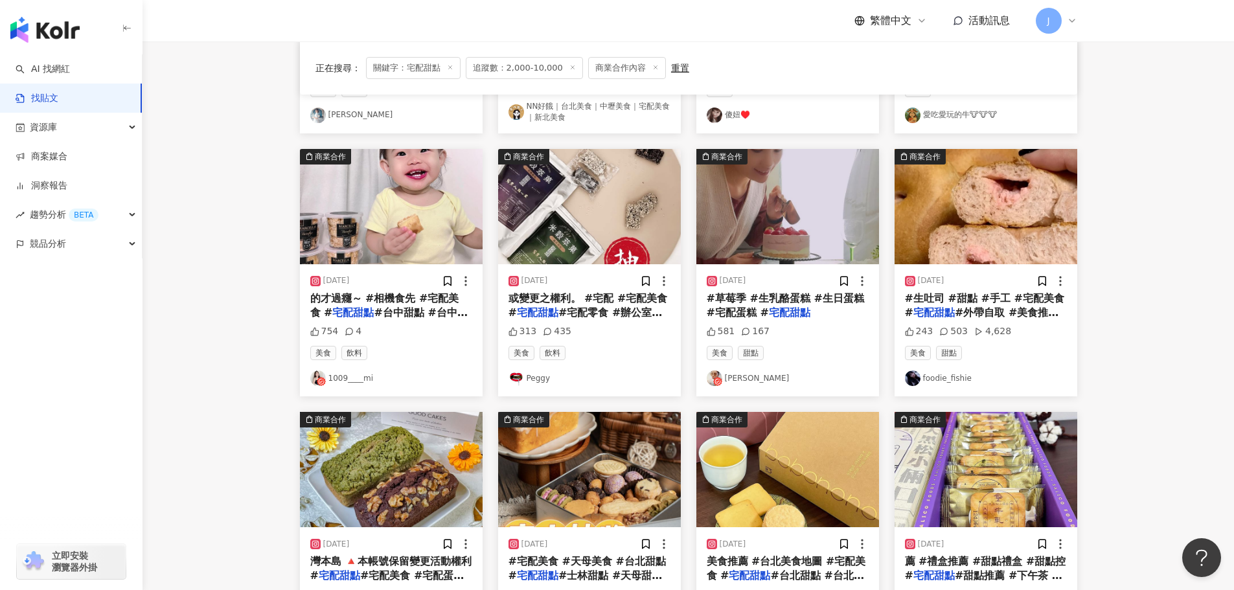
scroll to position [491, 0]
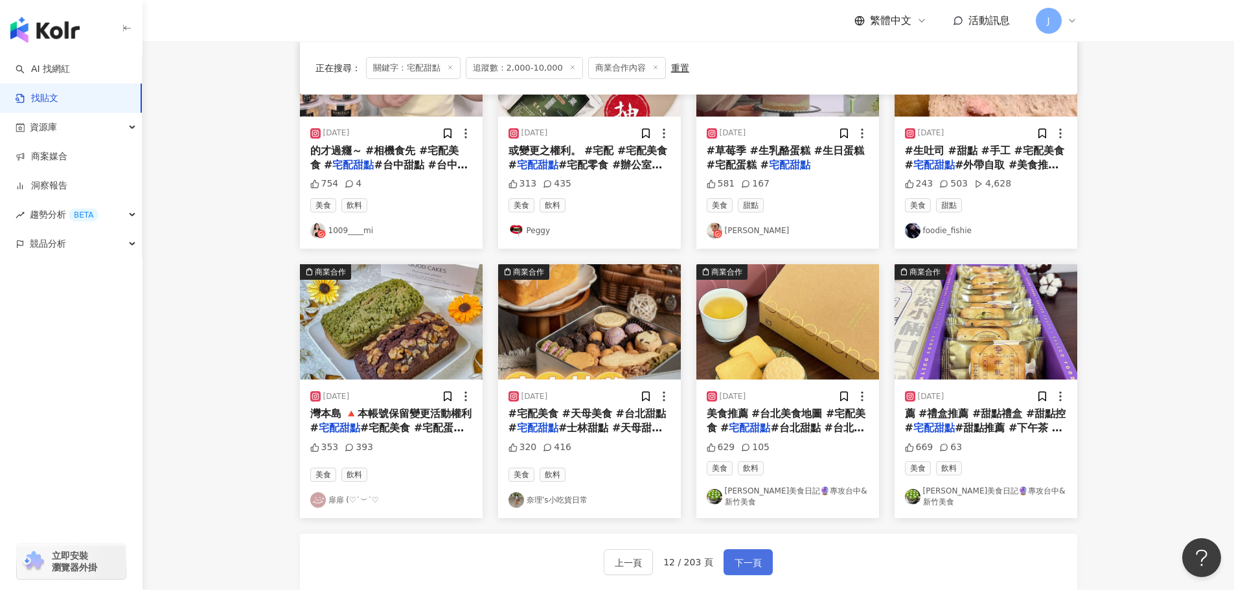
click at [740, 555] on span "下一頁" at bounding box center [748, 563] width 27 height 16
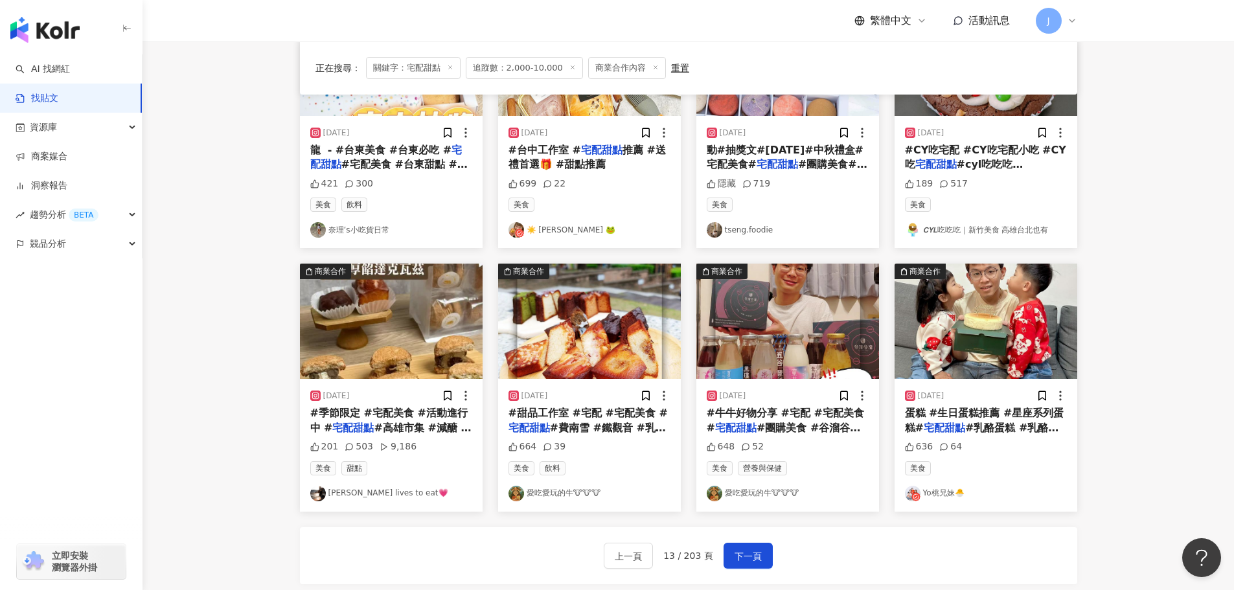
scroll to position [492, 0]
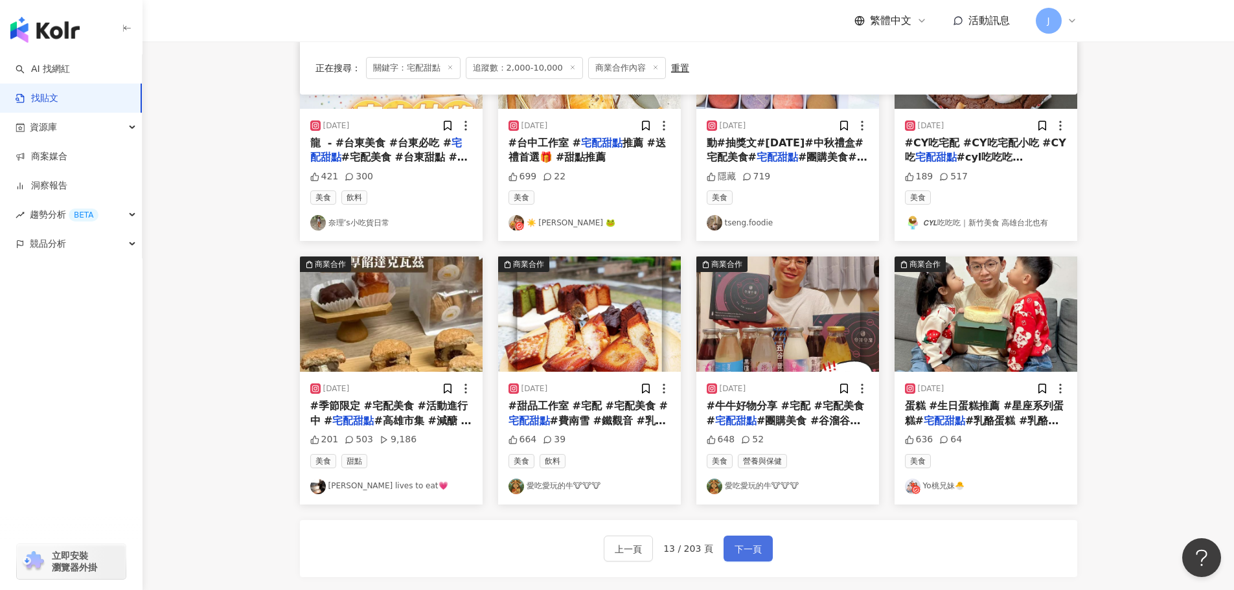
click at [744, 547] on span "下一頁" at bounding box center [748, 550] width 27 height 16
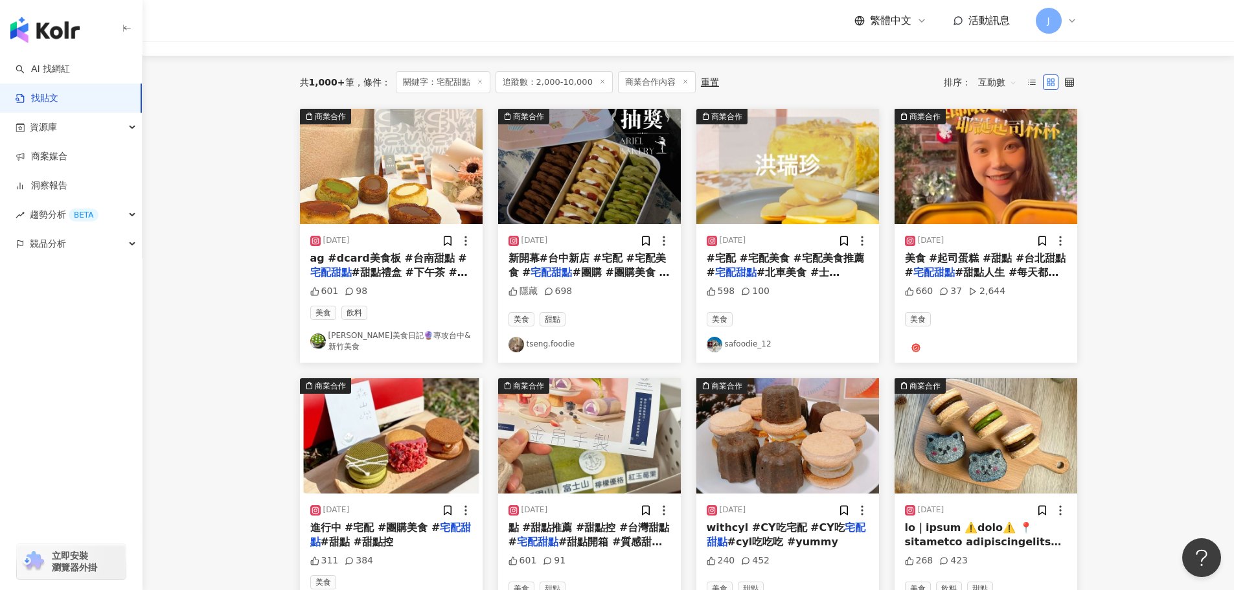
scroll to position [129, 0]
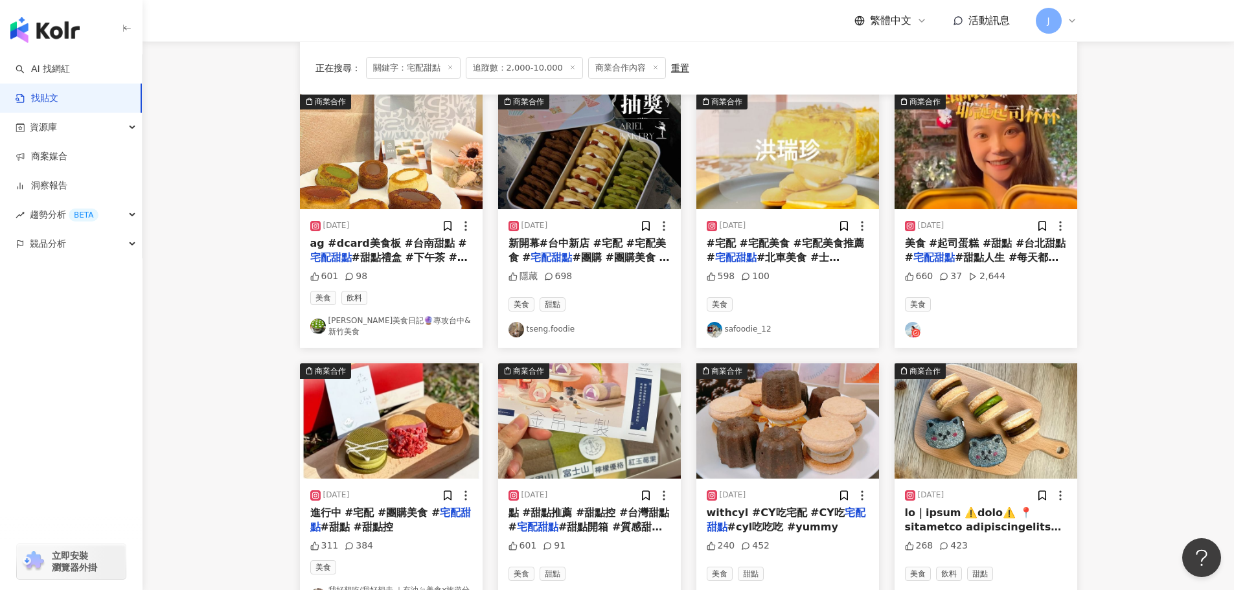
click at [564, 258] on span "#團購 #團購美食 #辦公室下" at bounding box center [589, 264] width 161 height 27
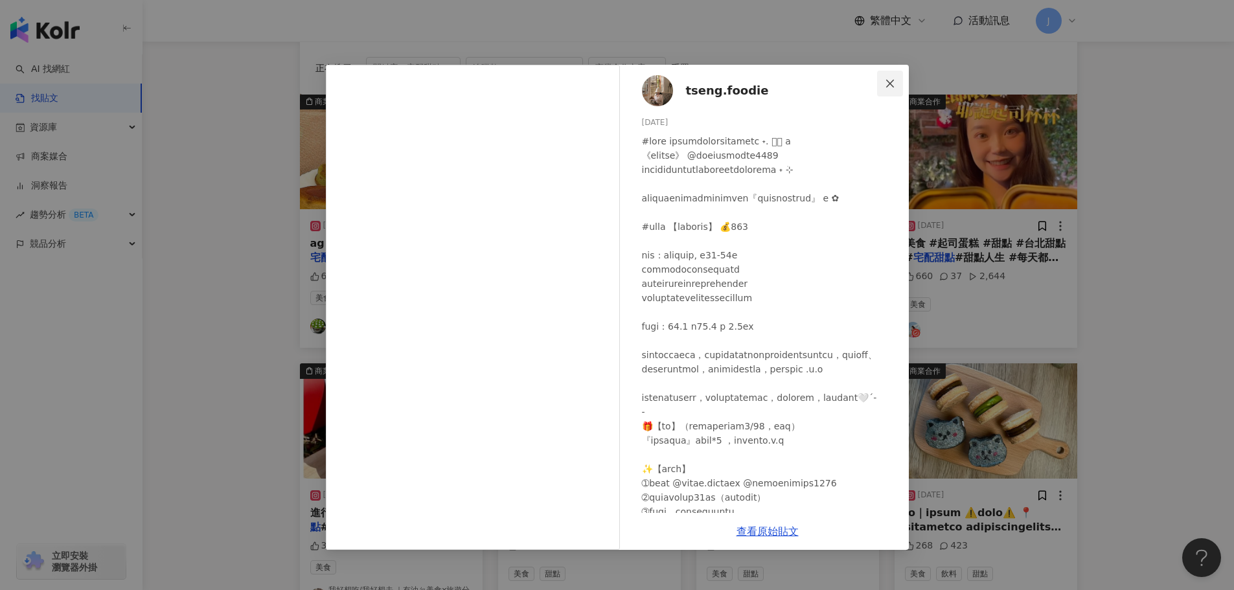
click at [887, 85] on icon "close" at bounding box center [890, 83] width 10 height 10
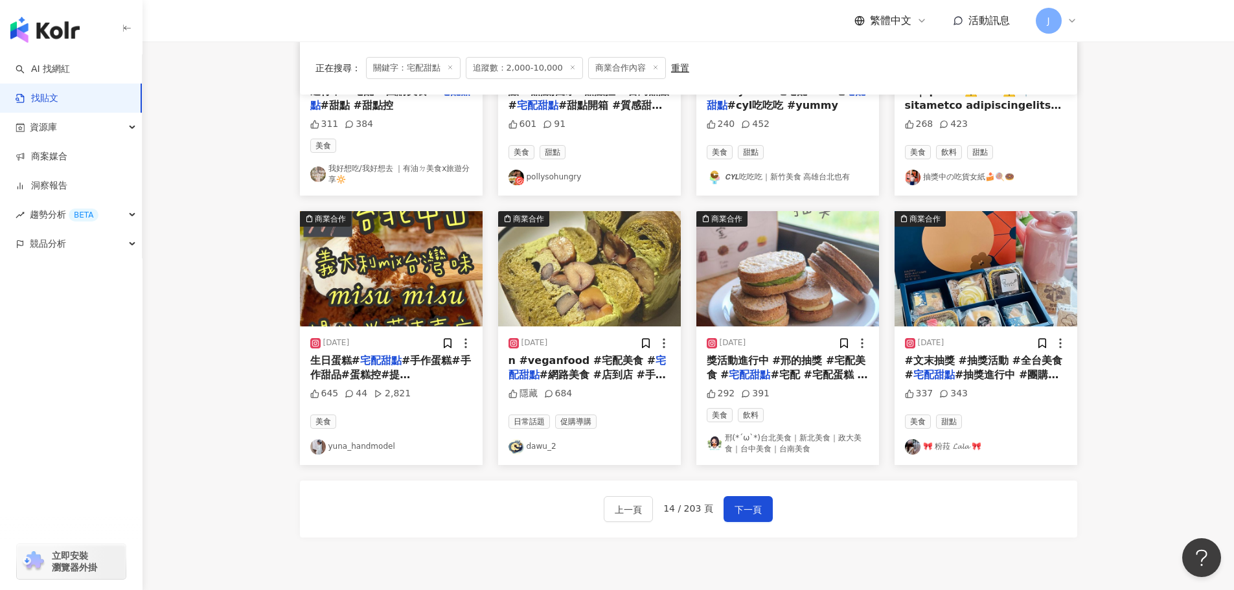
scroll to position [554, 0]
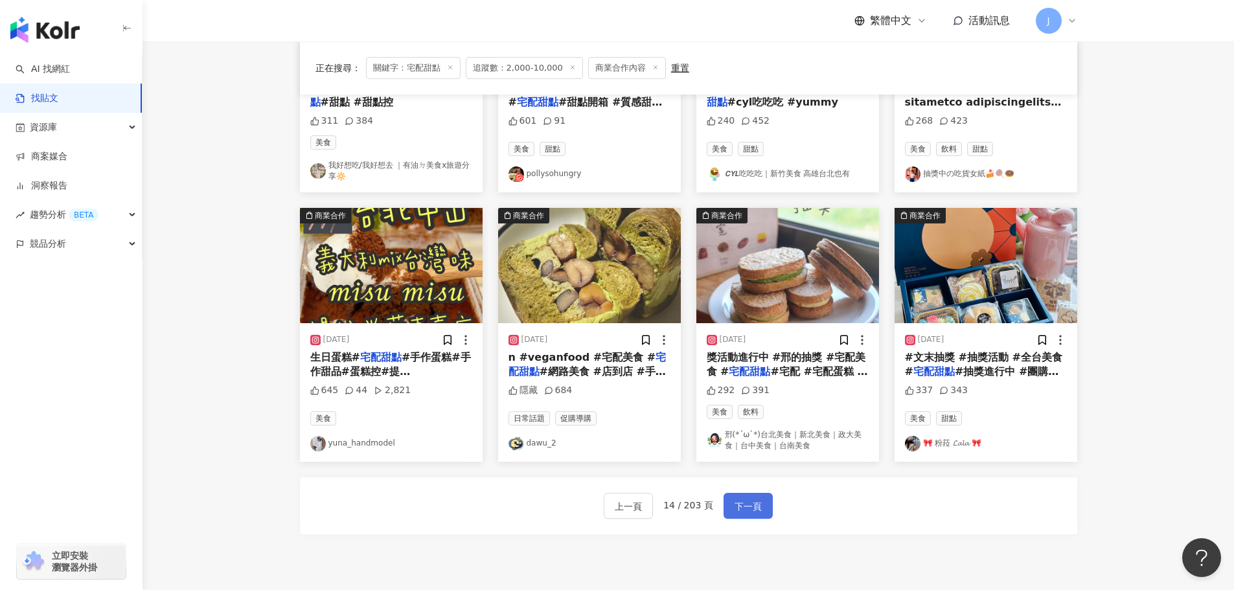
click at [758, 499] on span "下一頁" at bounding box center [748, 507] width 27 height 16
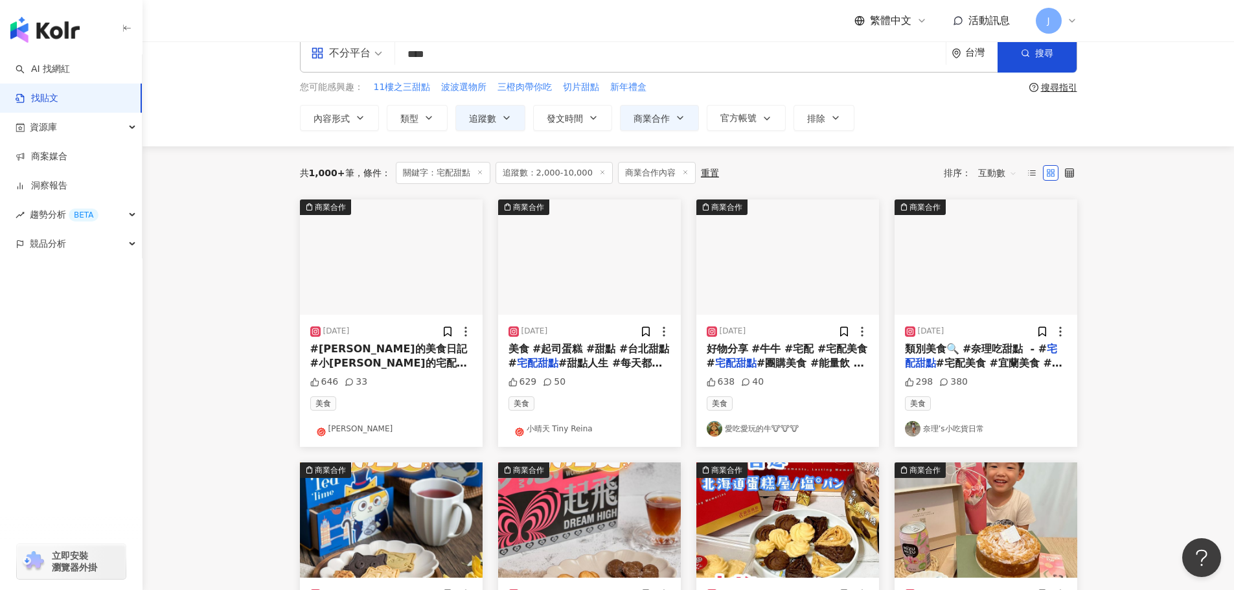
scroll to position [145, 0]
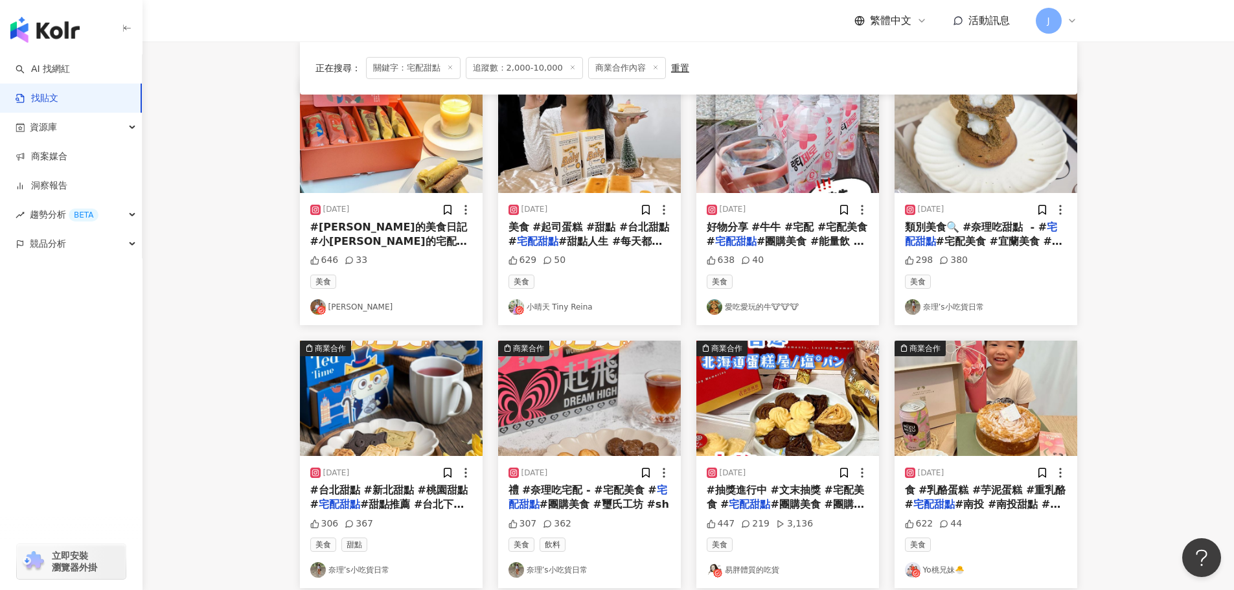
click at [594, 228] on span "美食 #起司蛋糕 #甜點 #台北甜點 #" at bounding box center [589, 234] width 161 height 27
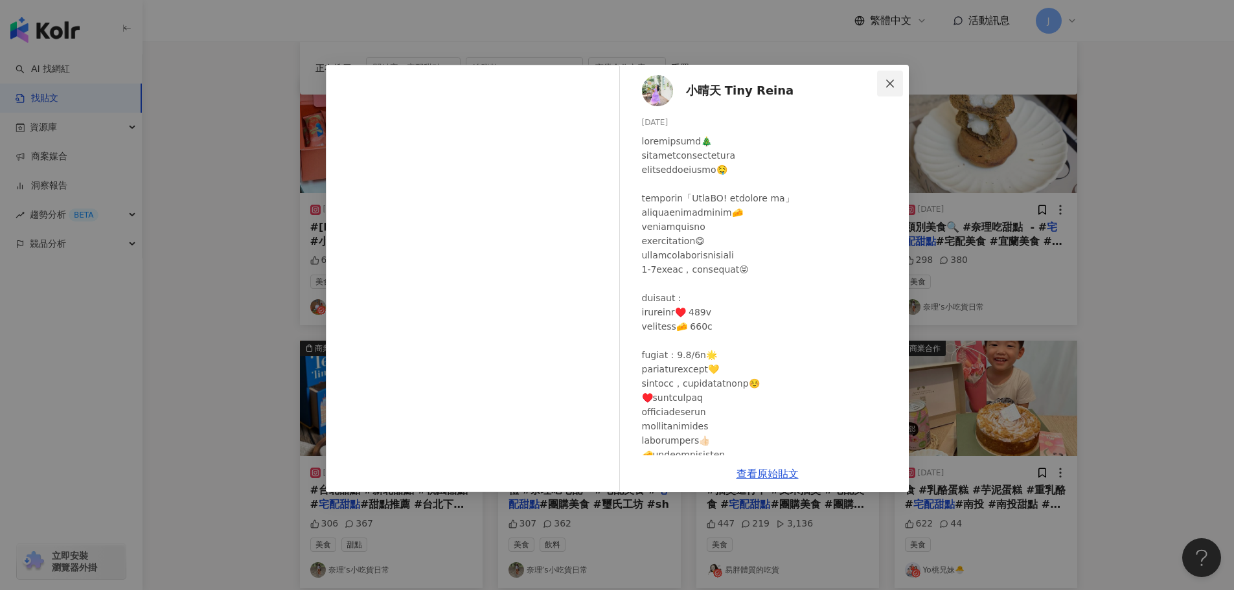
click at [882, 85] on span "Close" at bounding box center [890, 83] width 26 height 10
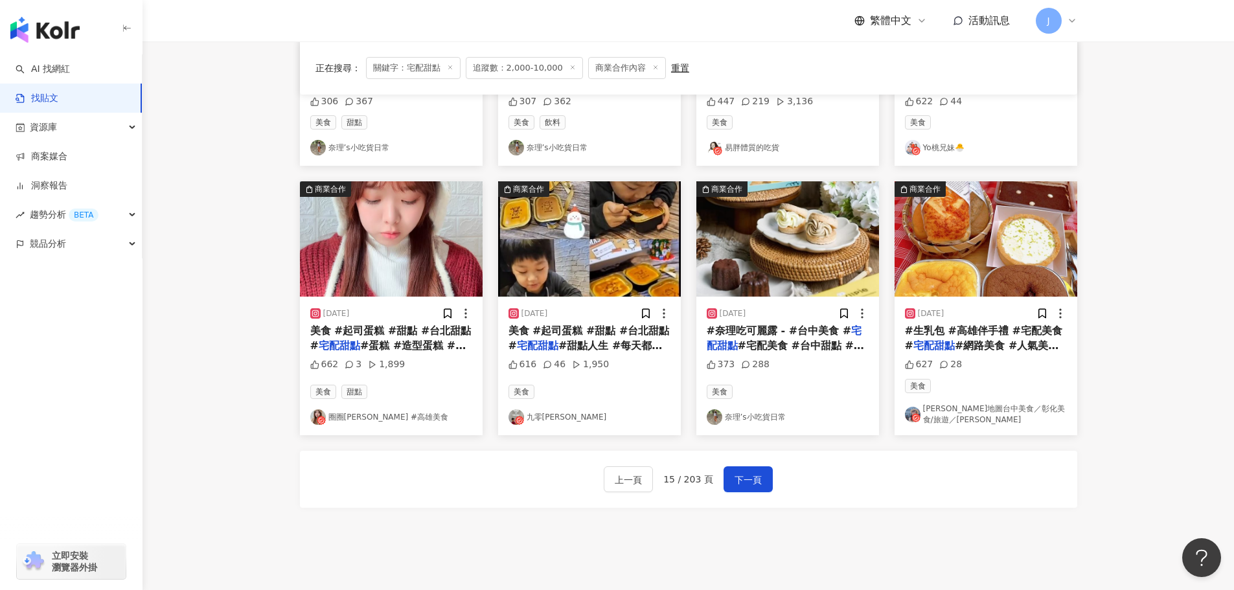
scroll to position [583, 0]
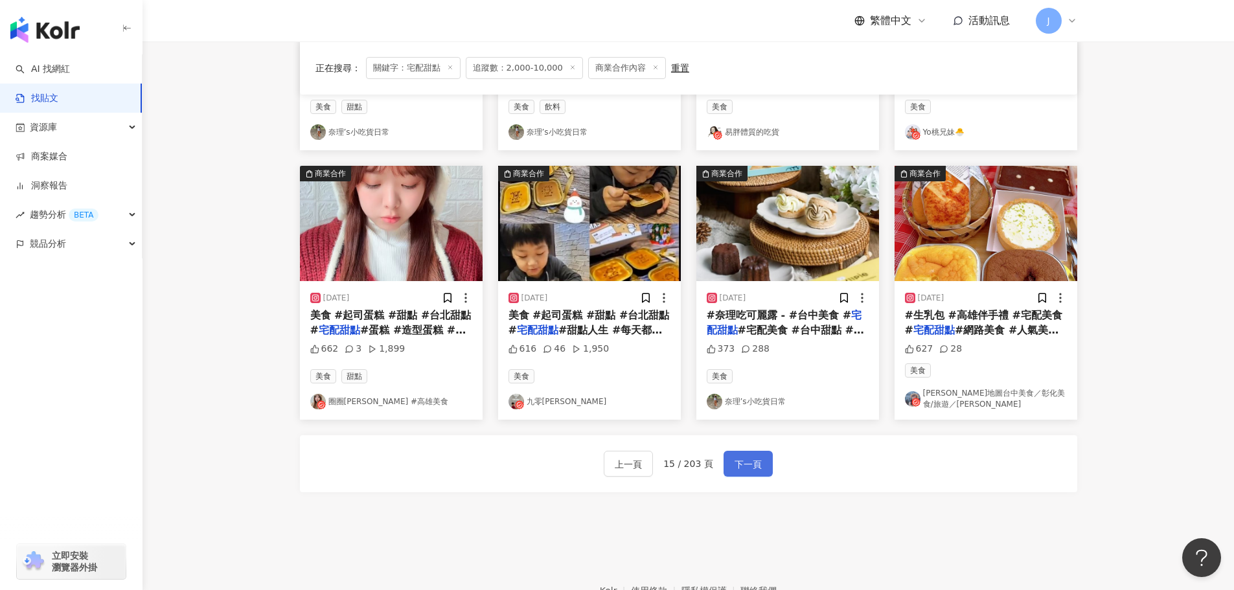
click at [742, 464] on span "下一頁" at bounding box center [748, 465] width 27 height 16
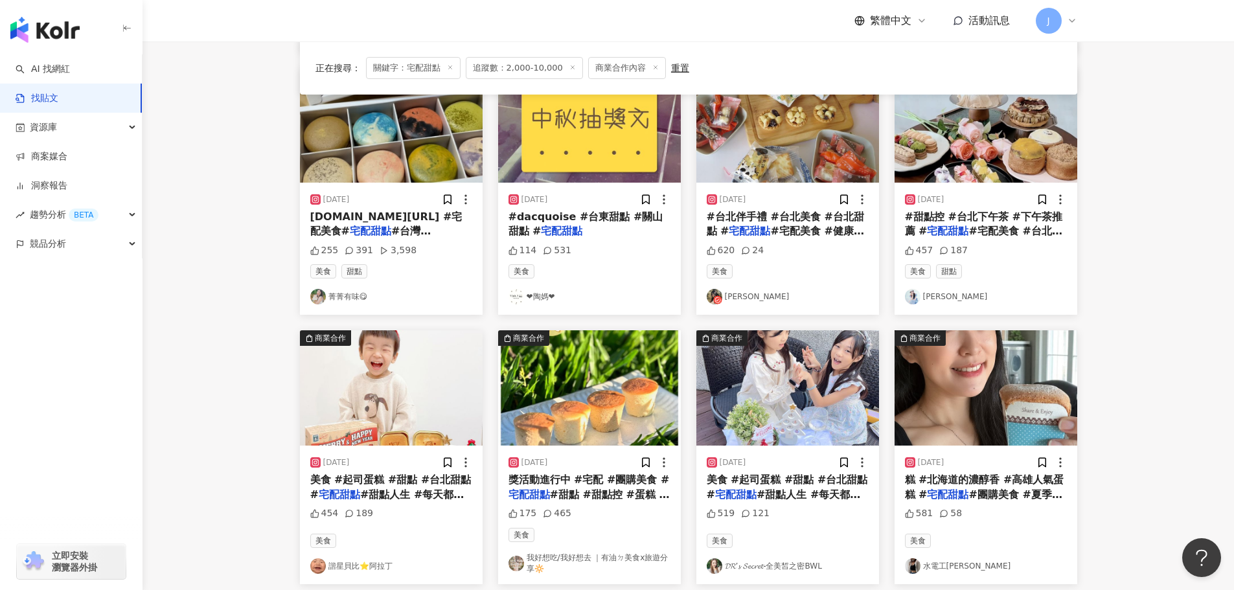
scroll to position [495, 0]
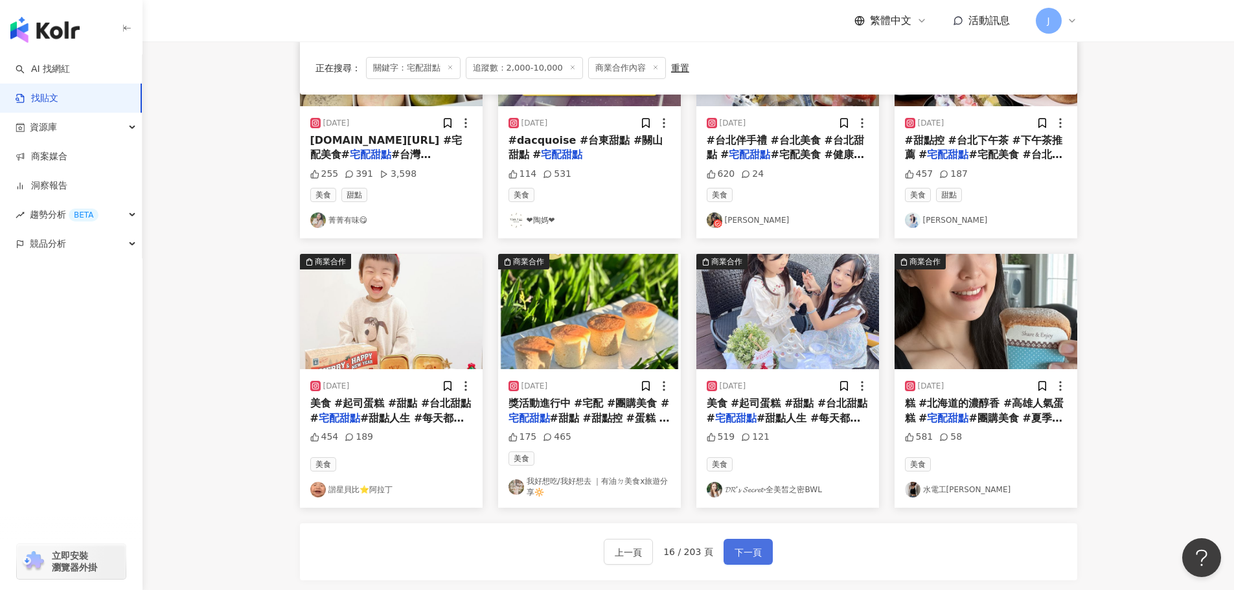
click at [750, 548] on span "下一頁" at bounding box center [748, 553] width 27 height 16
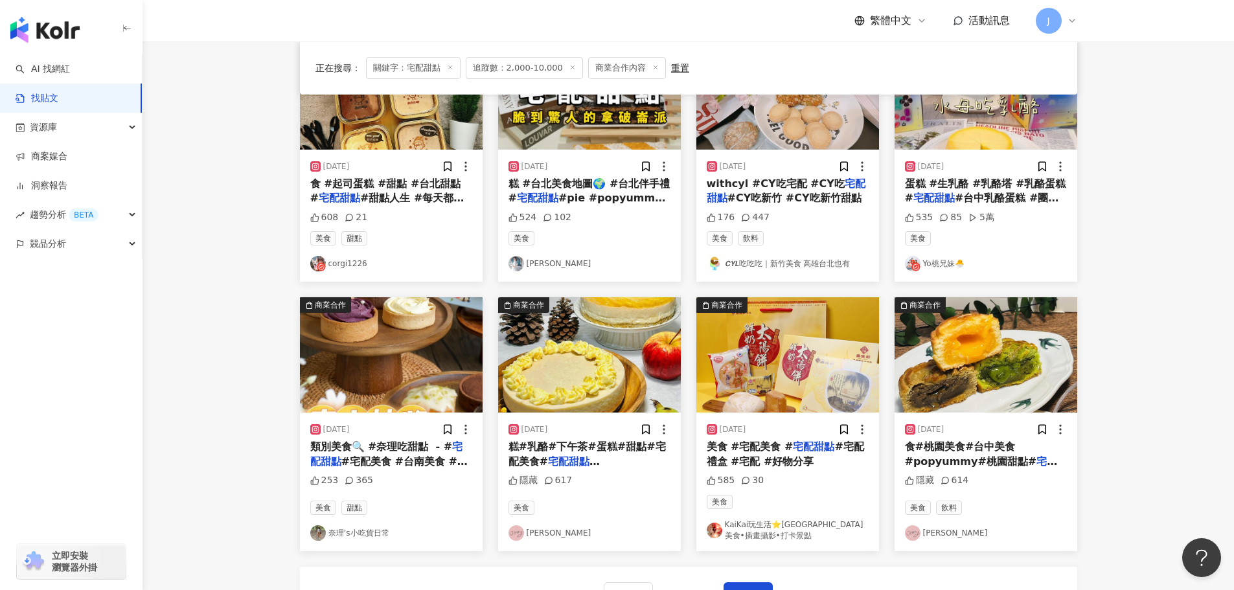
scroll to position [479, 0]
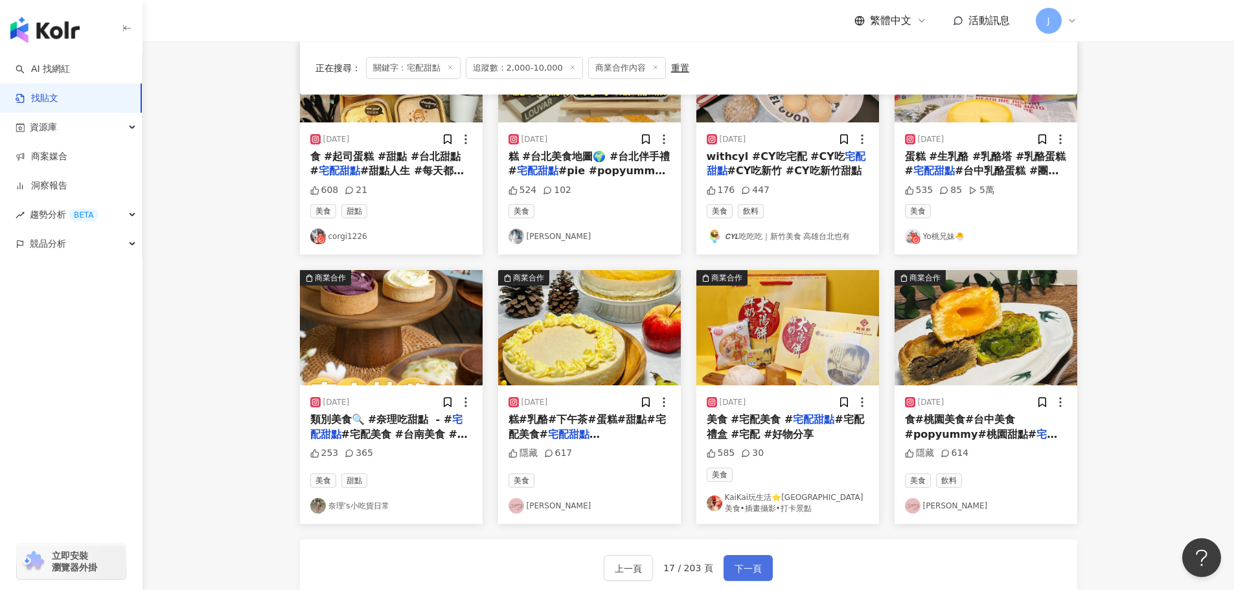
click at [754, 569] on span "下一頁" at bounding box center [748, 569] width 27 height 16
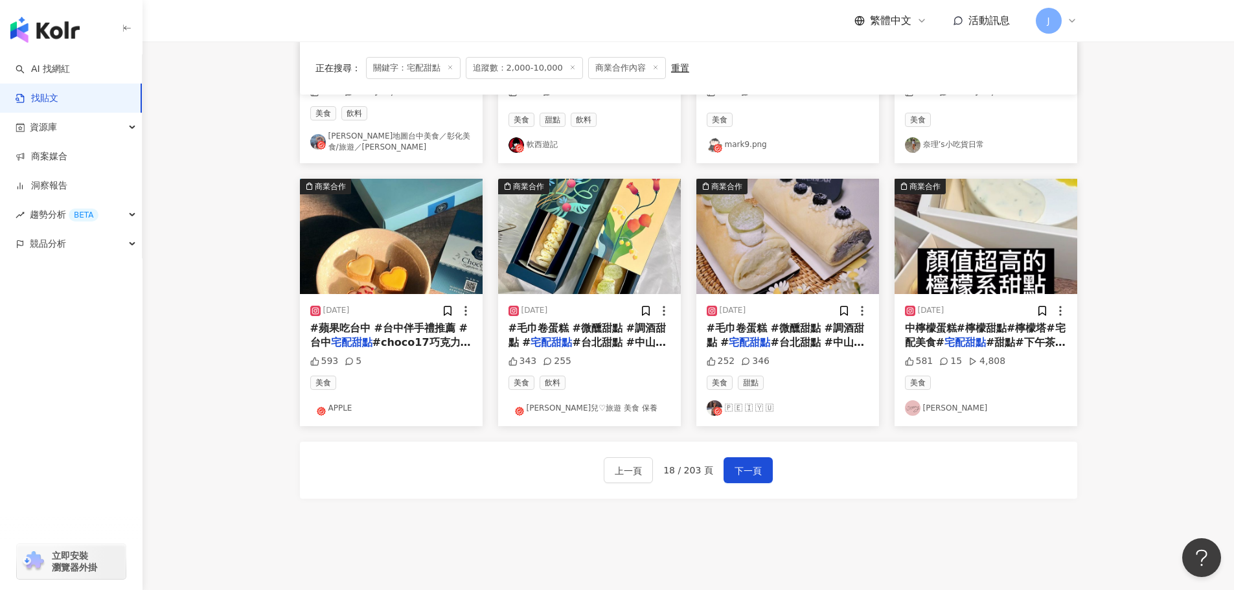
scroll to position [609, 0]
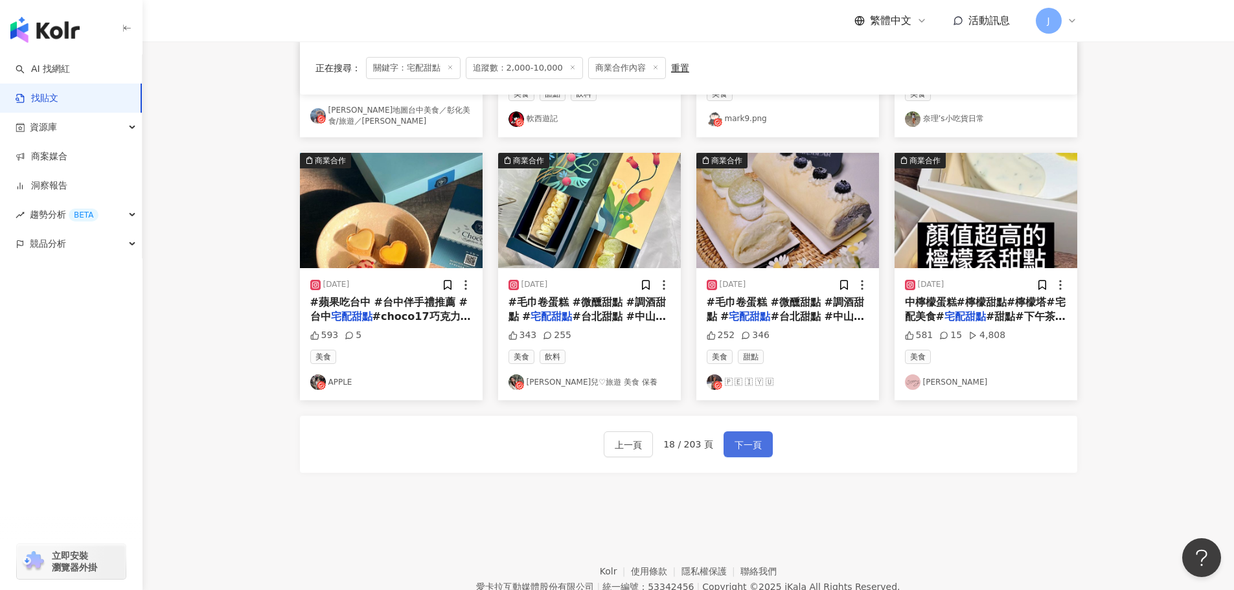
click at [746, 443] on span "下一頁" at bounding box center [748, 445] width 27 height 16
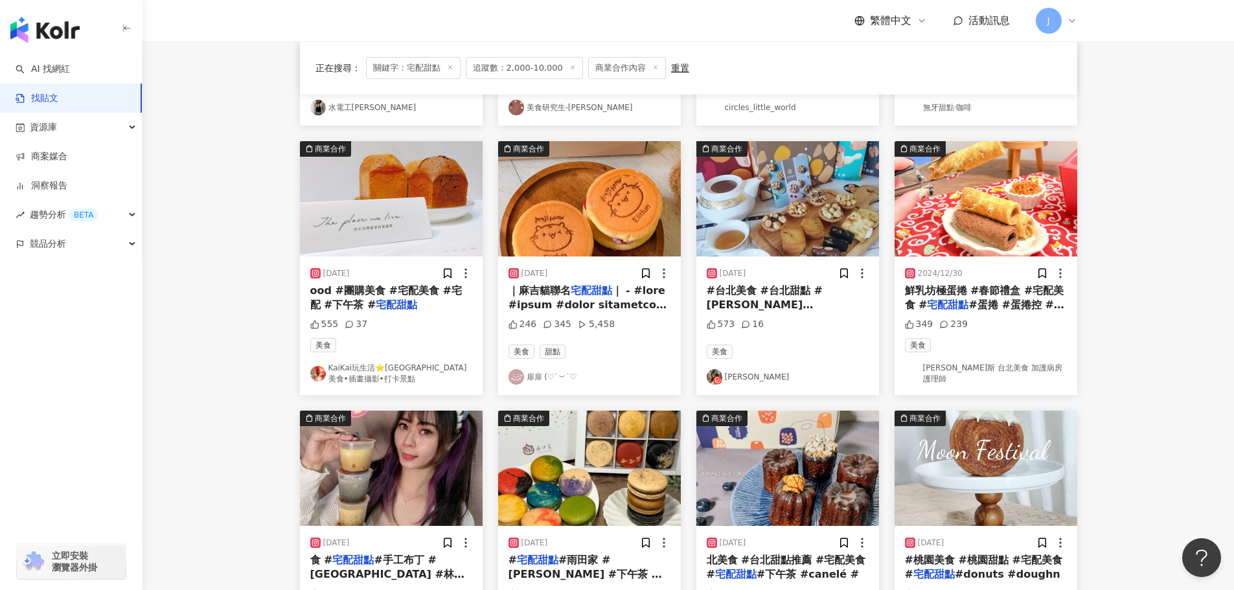
scroll to position [417, 0]
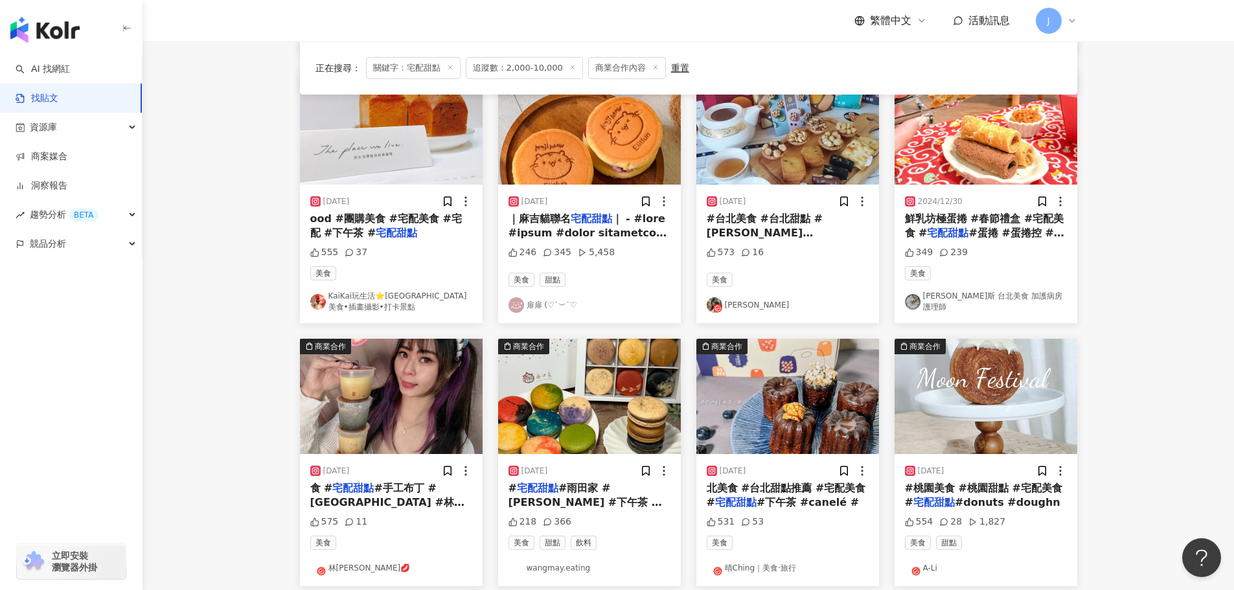
click at [977, 489] on span "#桃園美食 #桃園甜點 #宅配美食 #" at bounding box center [983, 495] width 157 height 27
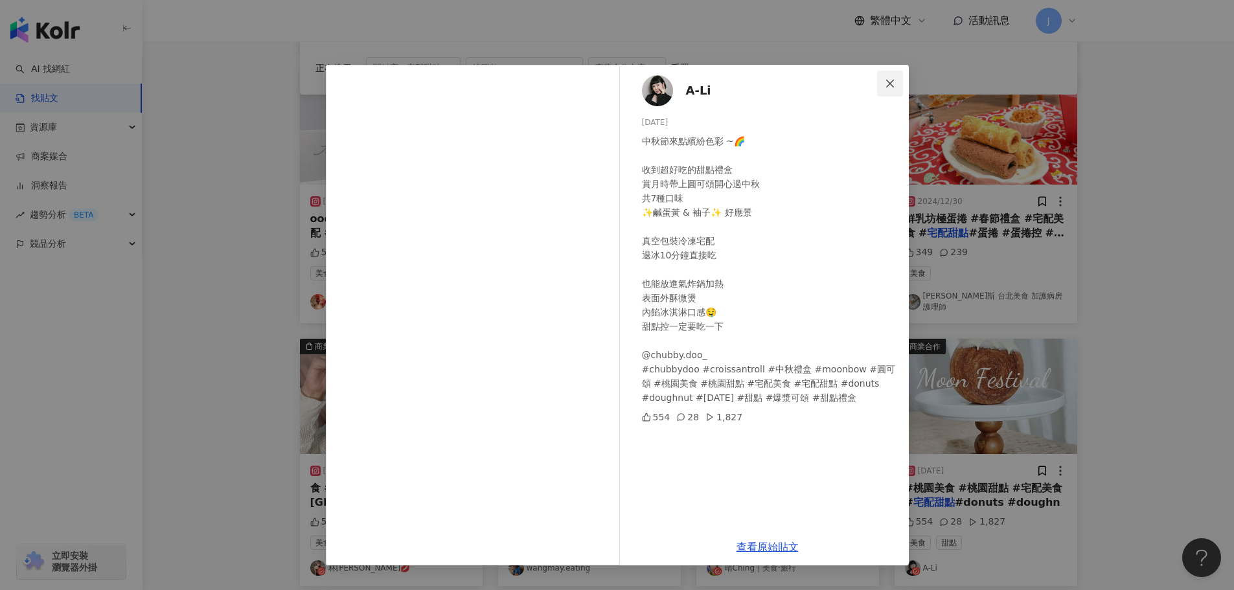
click at [888, 86] on icon "close" at bounding box center [890, 83] width 10 height 10
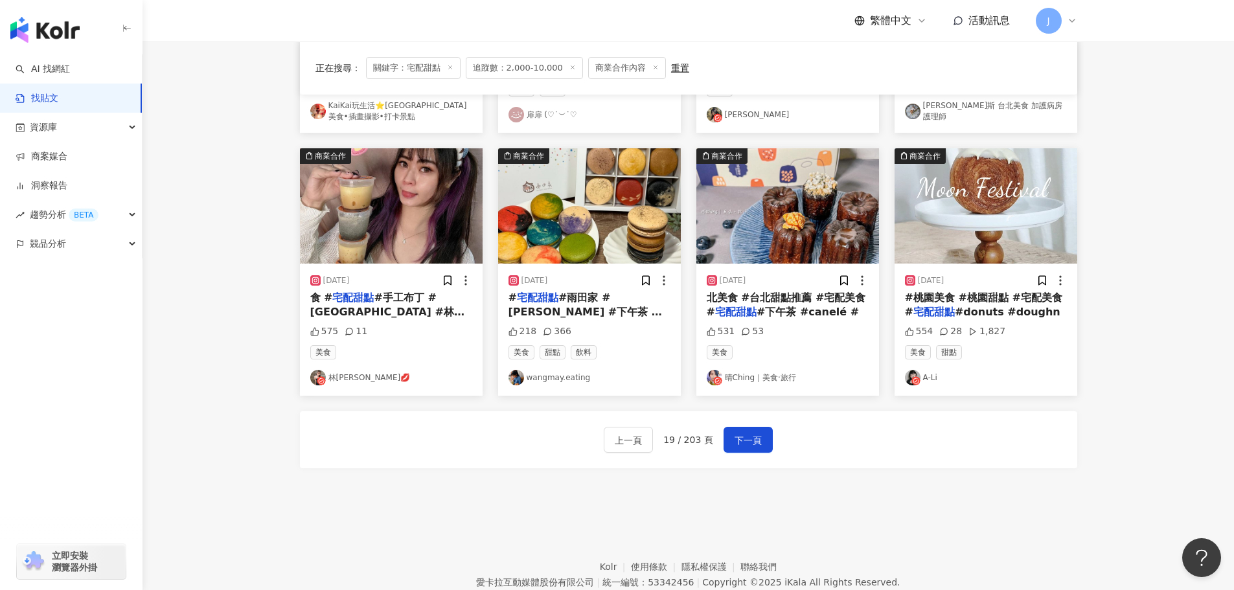
scroll to position [643, 0]
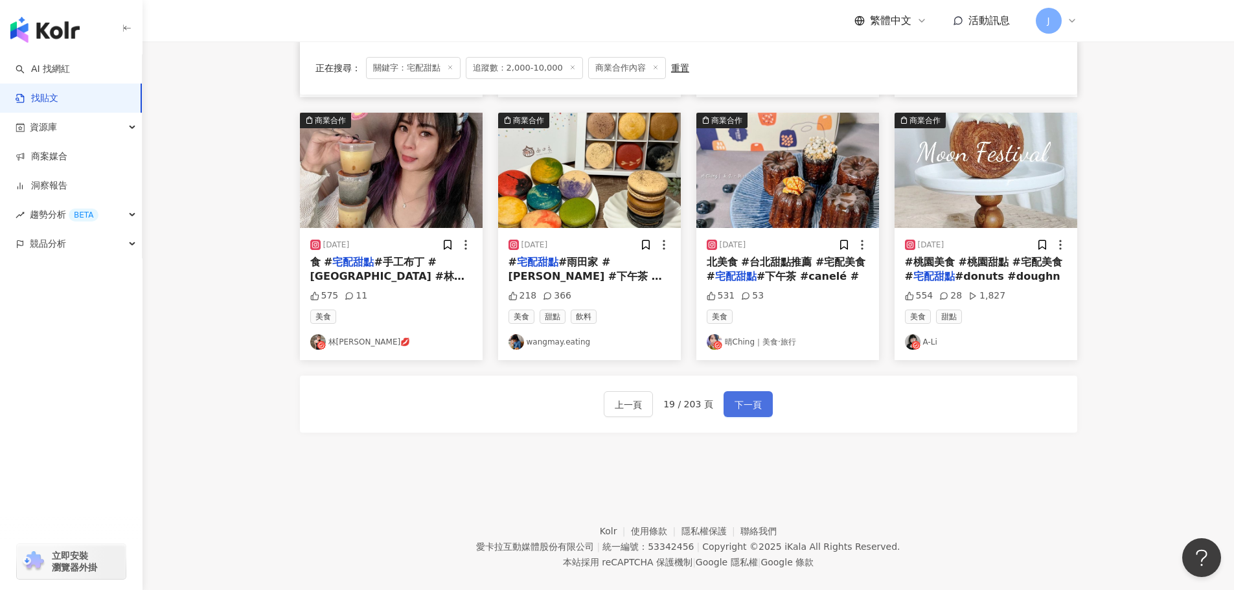
click at [746, 405] on span "下一頁" at bounding box center [748, 405] width 27 height 16
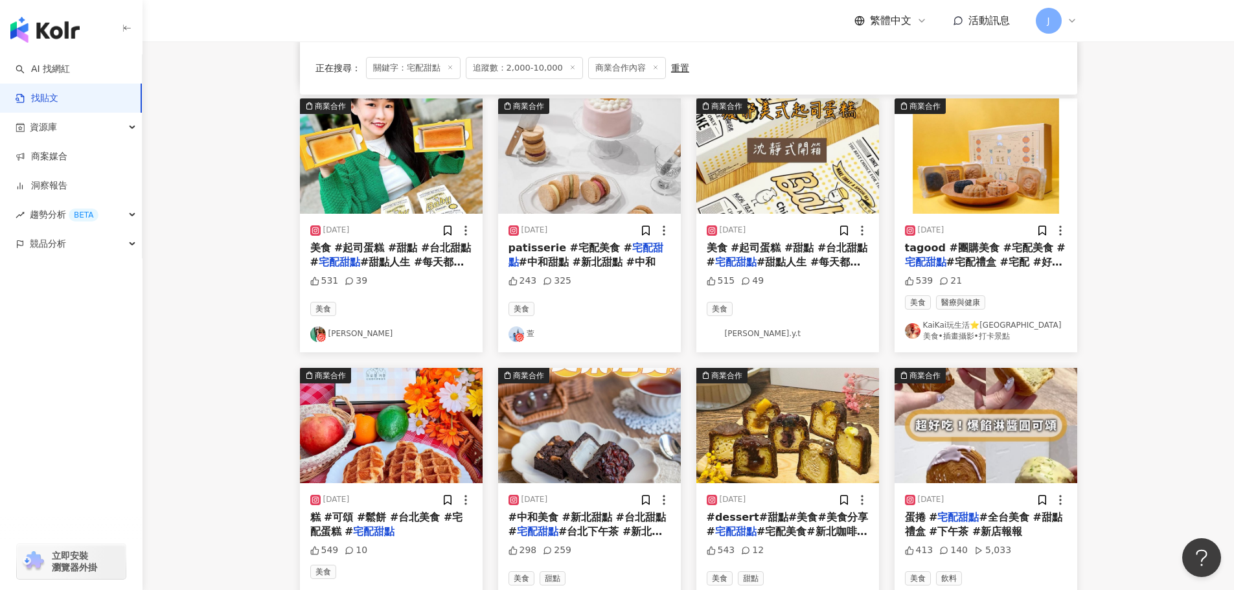
scroll to position [391, 0]
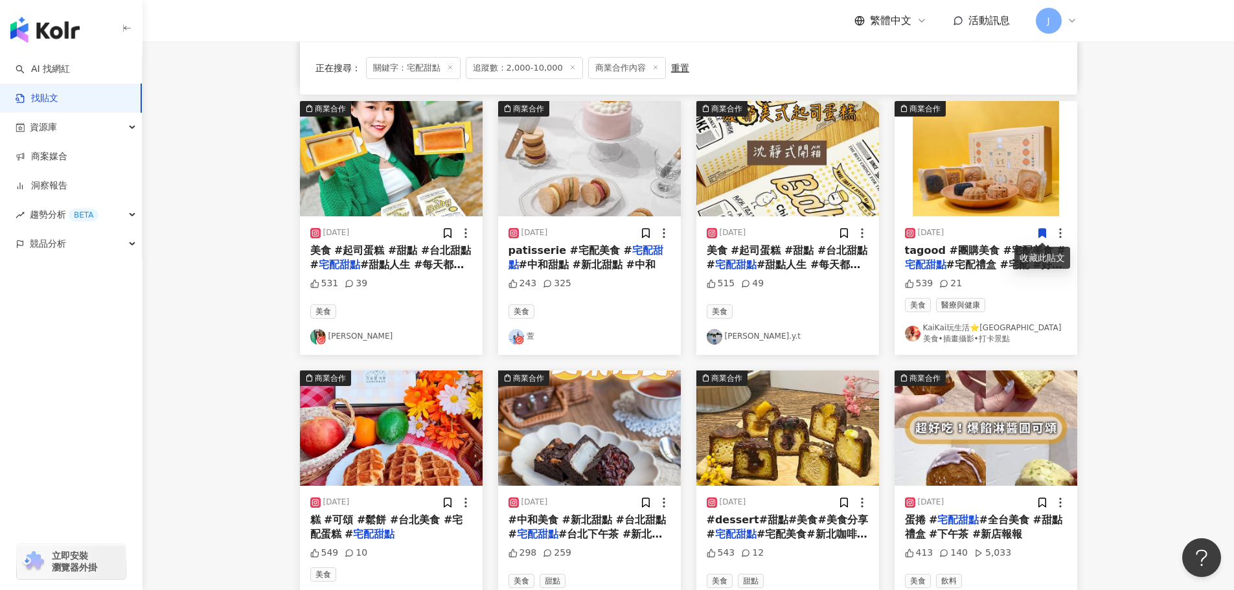
click at [968, 259] on span "#宅配禮盒 #宅配 #好物分享" at bounding box center [983, 272] width 157 height 27
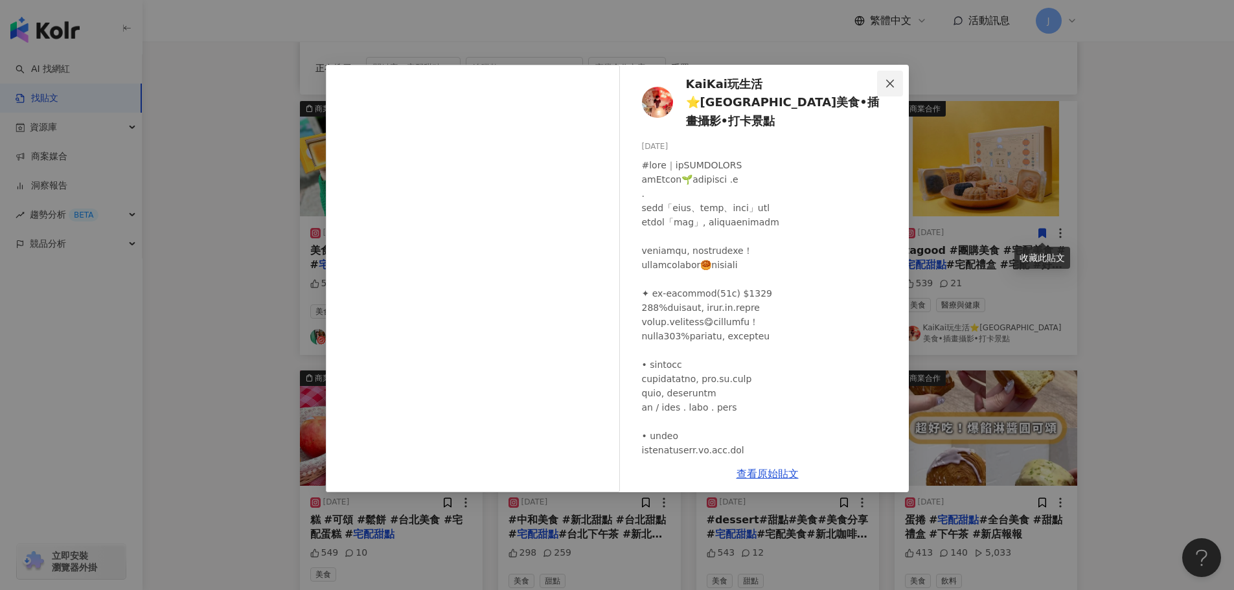
click at [892, 83] on icon "close" at bounding box center [890, 83] width 10 height 10
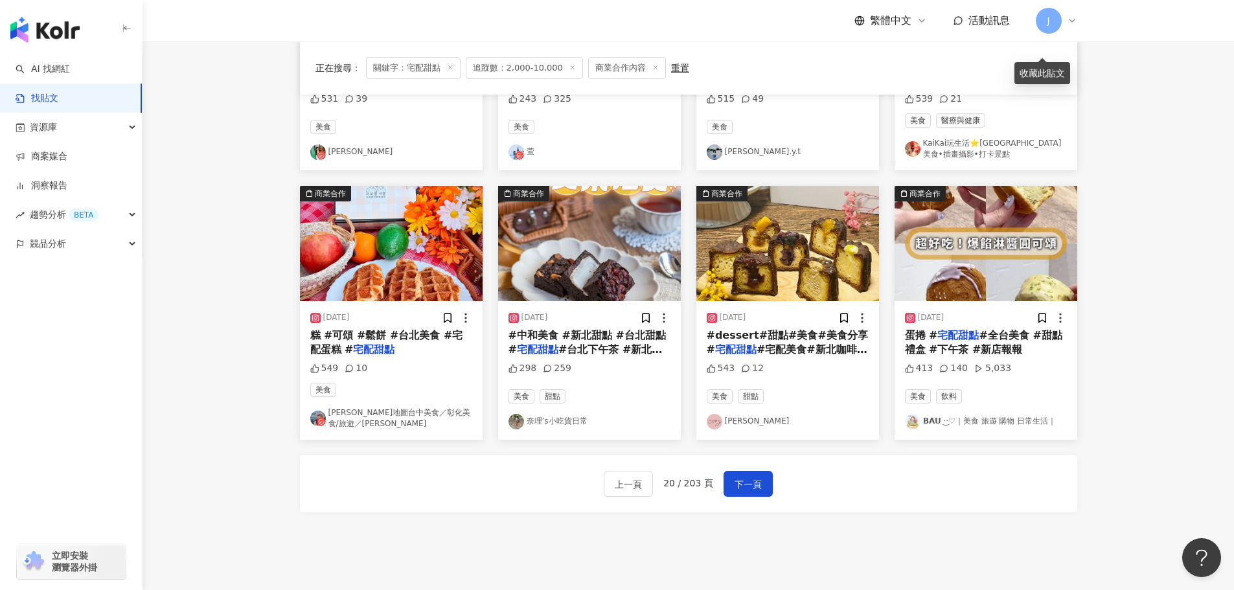
scroll to position [634, 0]
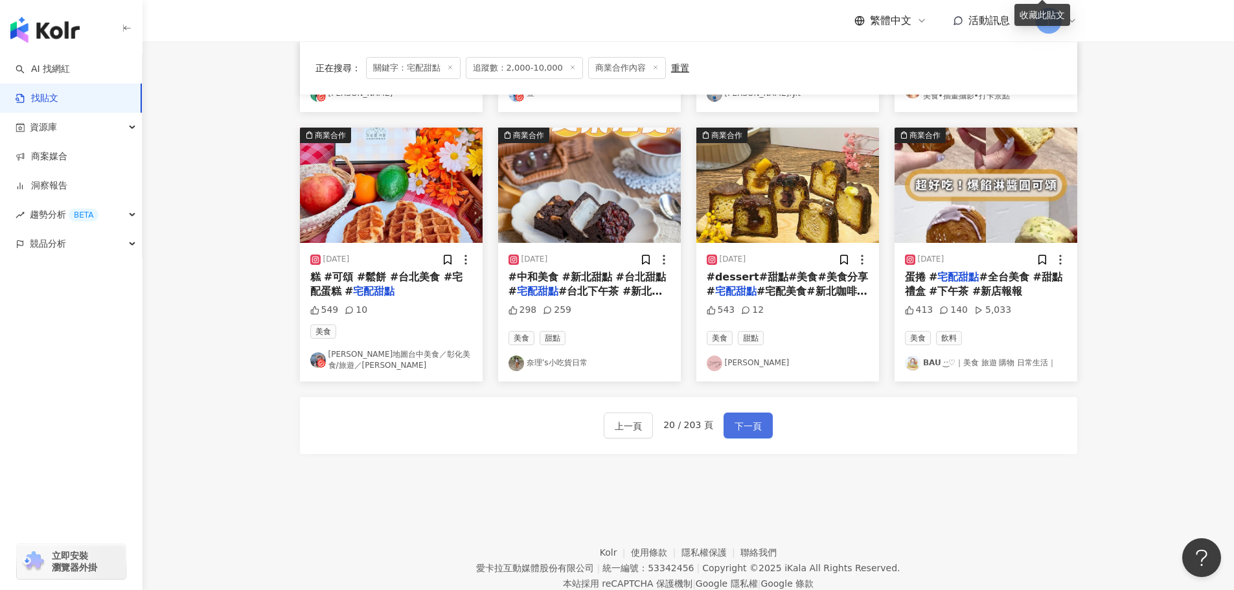
click at [743, 423] on span "下一頁" at bounding box center [748, 427] width 27 height 16
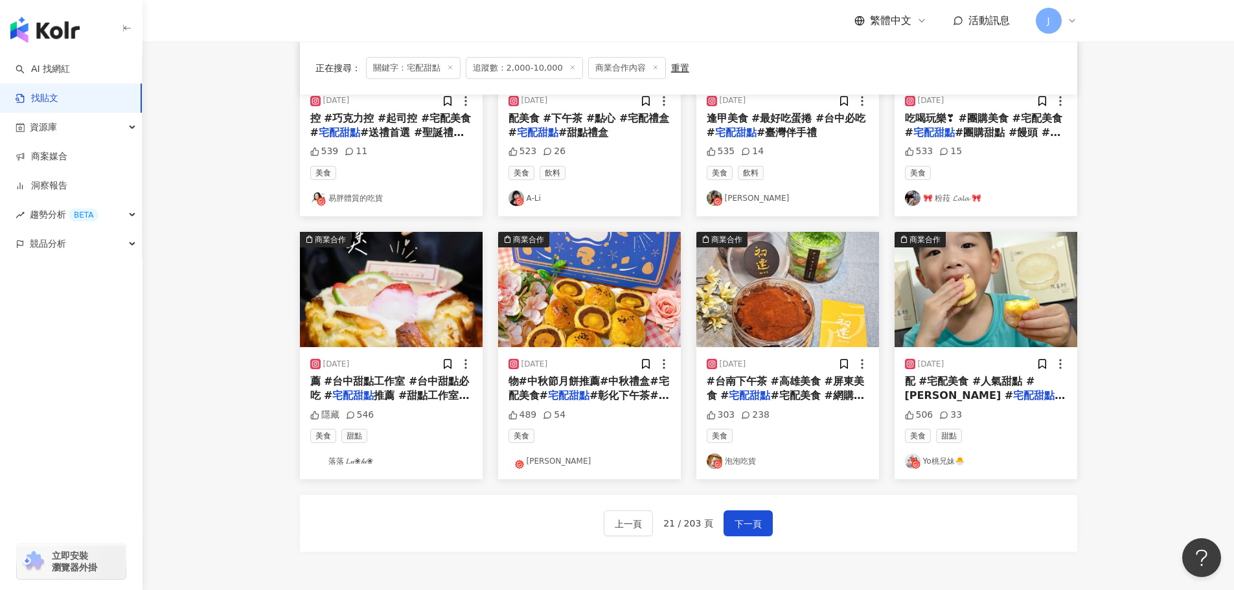
scroll to position [537, 0]
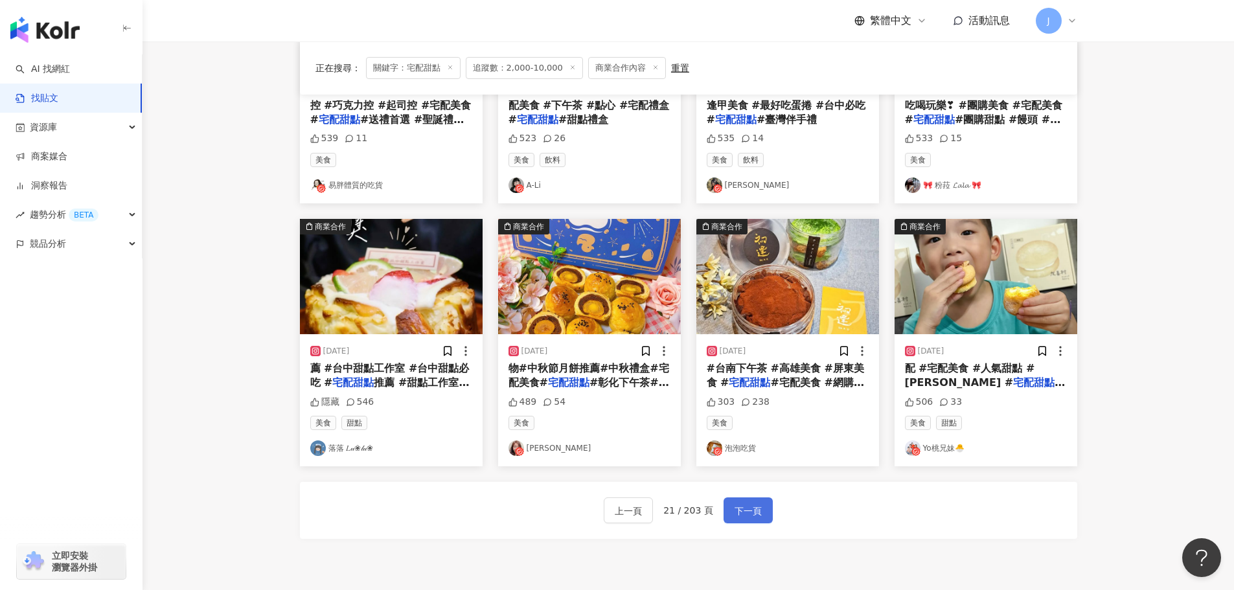
click at [753, 512] on span "下一頁" at bounding box center [748, 511] width 27 height 16
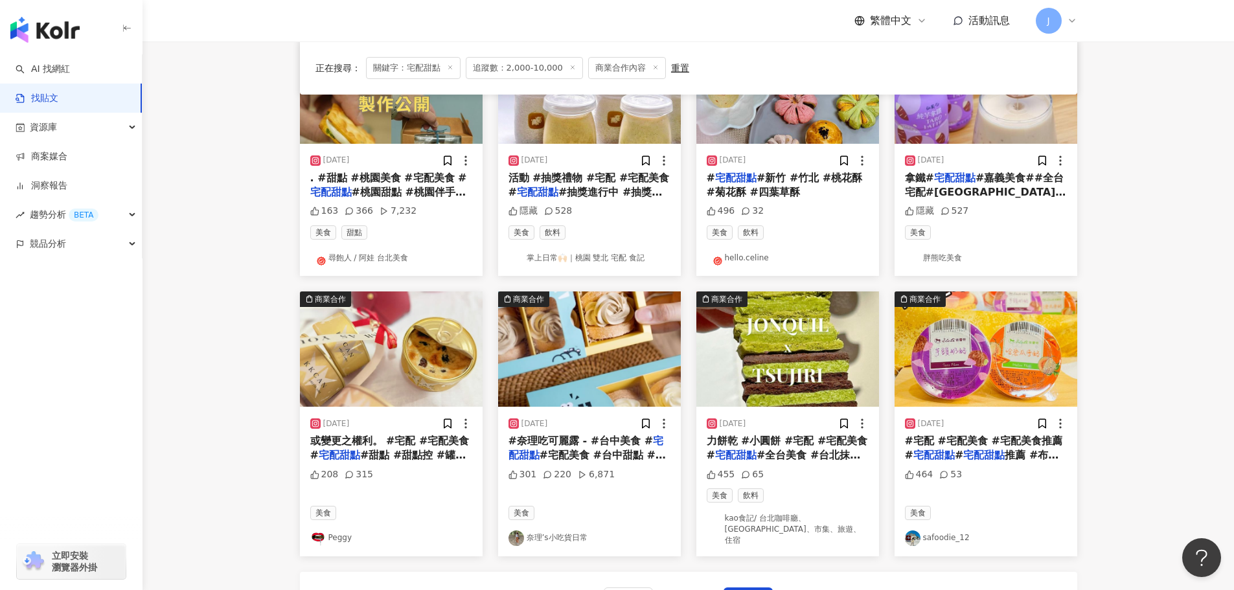
scroll to position [477, 0]
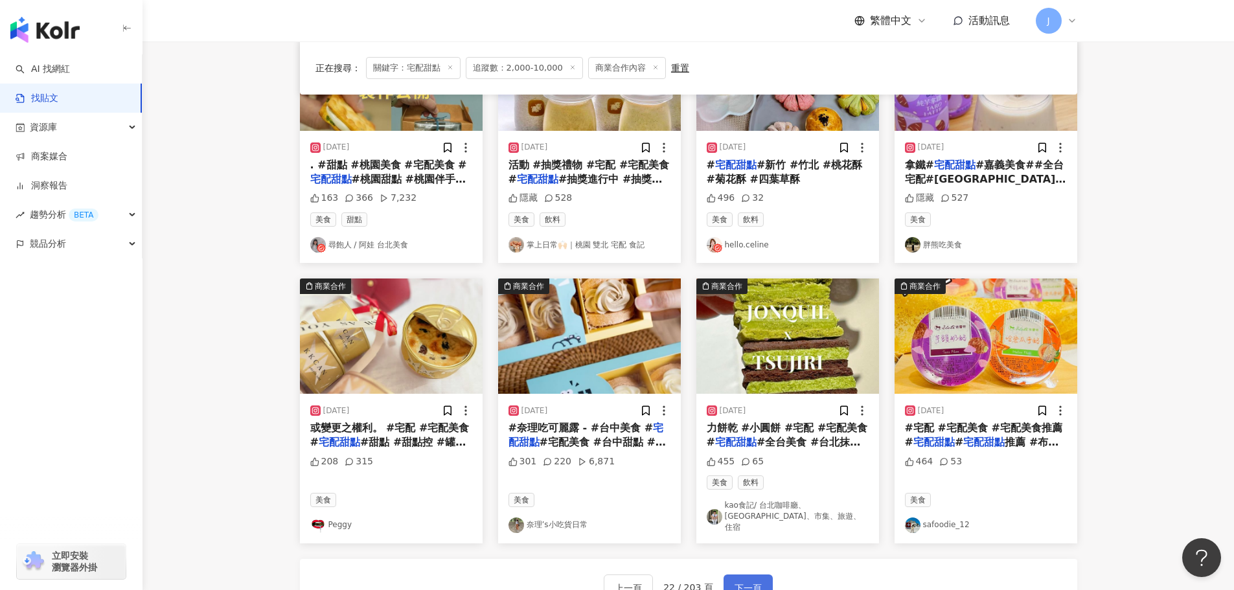
click at [750, 581] on span "下一頁" at bounding box center [748, 589] width 27 height 16
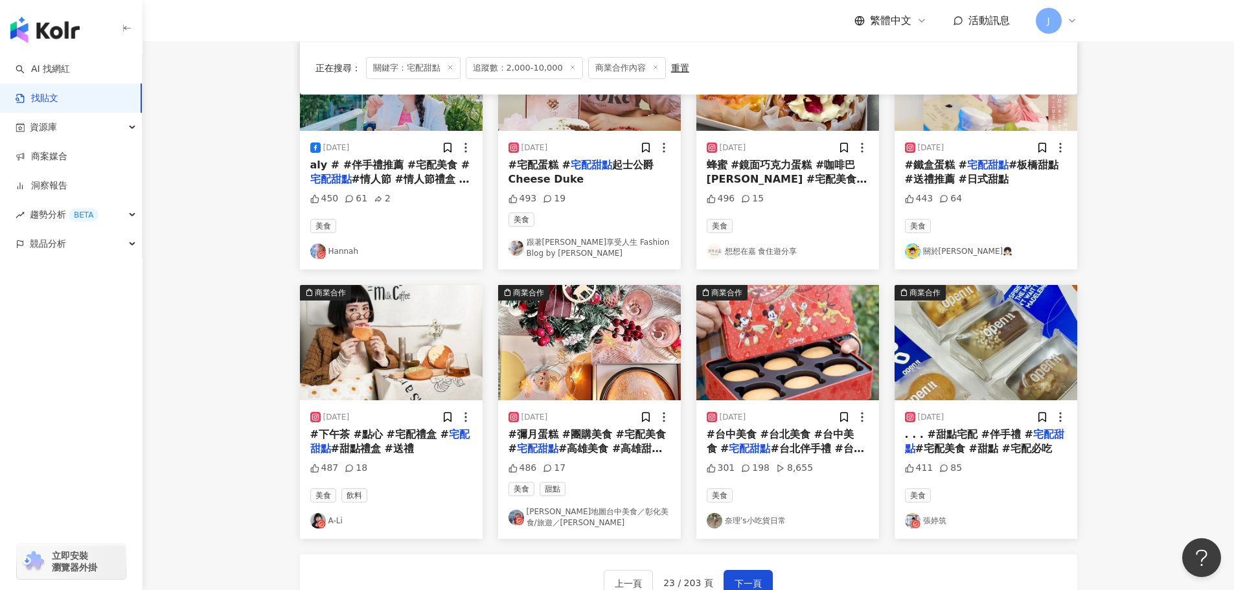
scroll to position [496, 0]
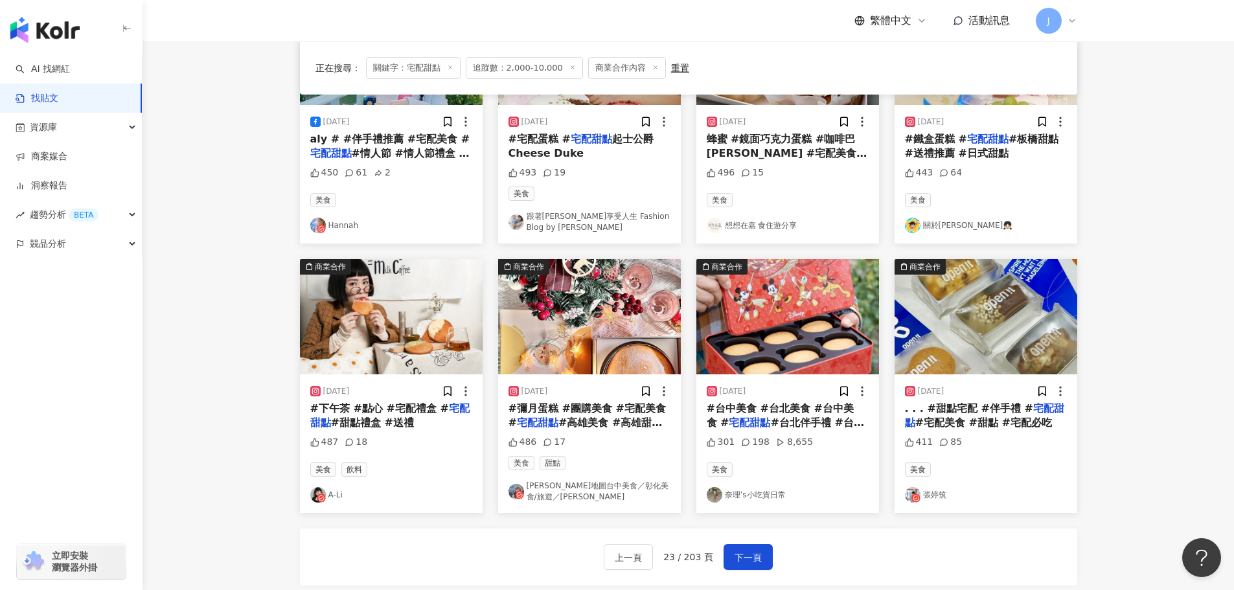
click at [336, 417] on span "#甜點禮盒 #送禮" at bounding box center [372, 423] width 83 height 12
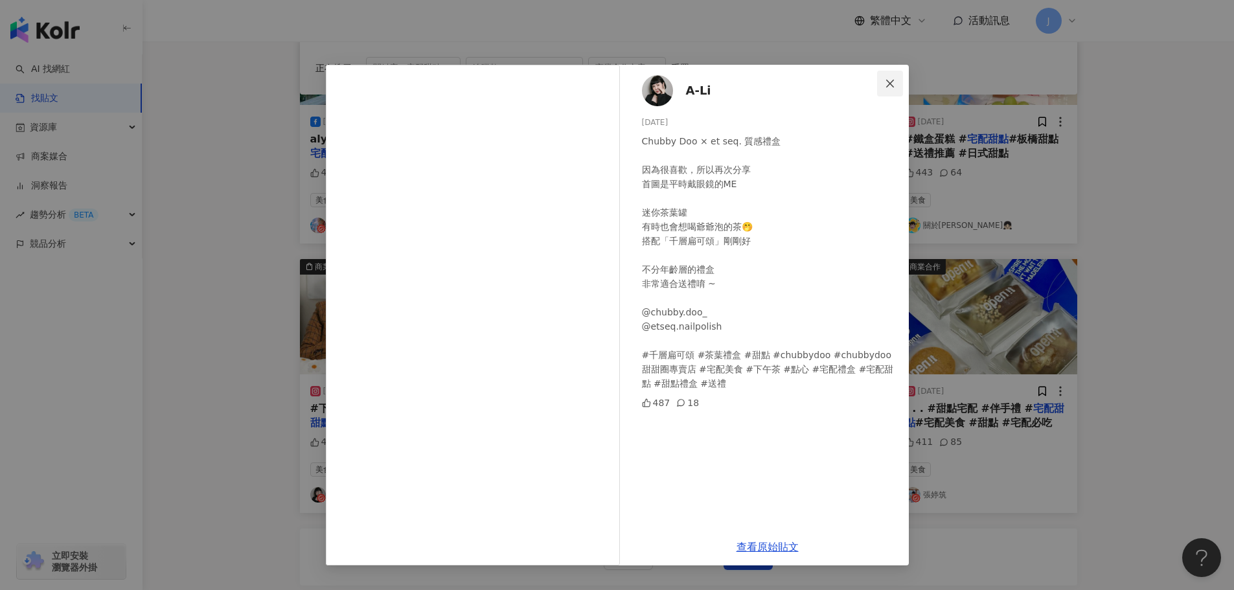
click at [896, 81] on span "Close" at bounding box center [890, 83] width 26 height 10
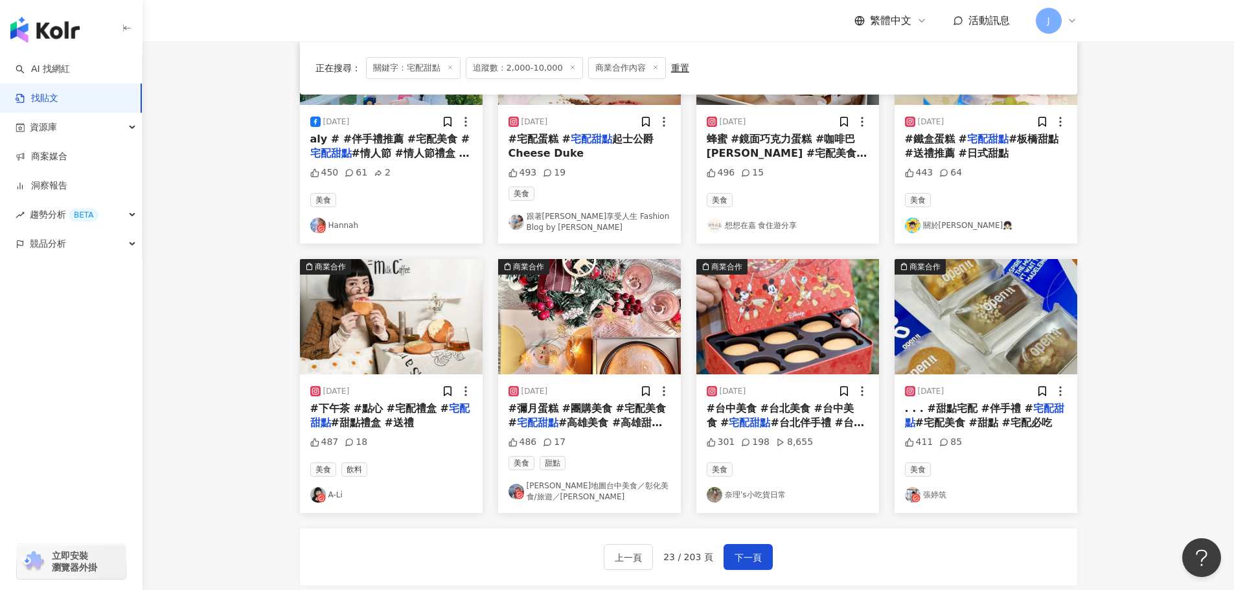
scroll to position [662, 0]
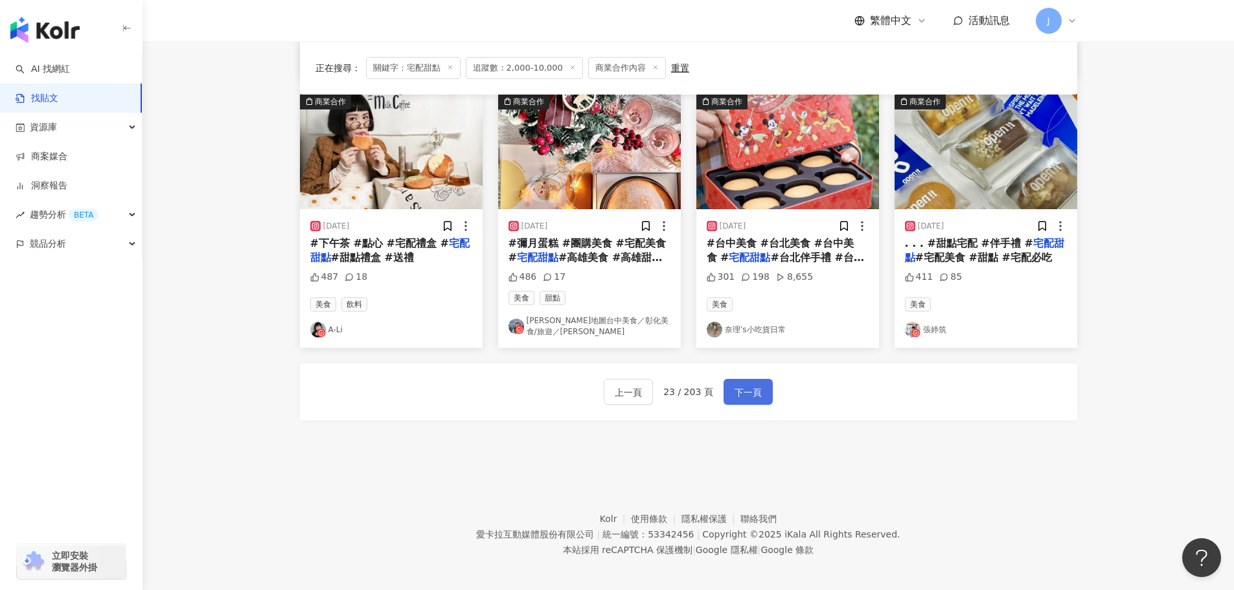
click at [760, 395] on button "下一頁" at bounding box center [748, 392] width 49 height 26
